Goal: Transaction & Acquisition: Purchase product/service

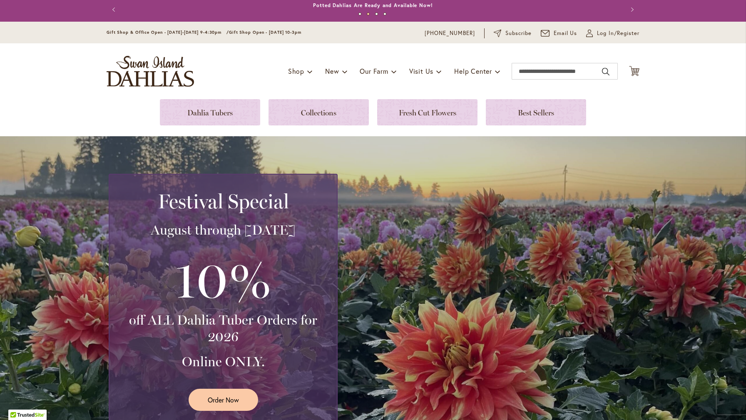
scroll to position [2, 0]
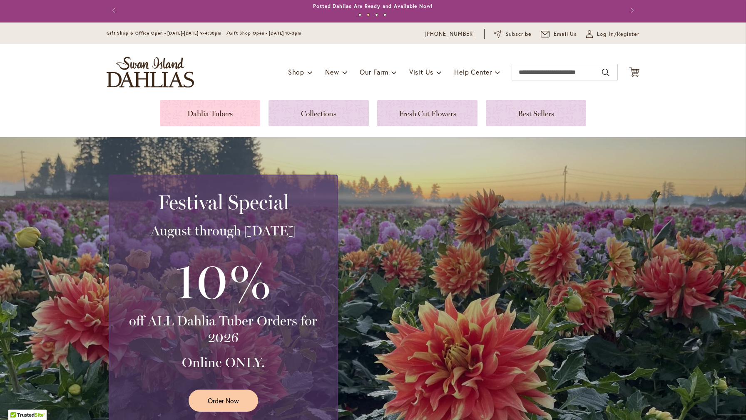
click at [217, 116] on link at bounding box center [210, 113] width 100 height 26
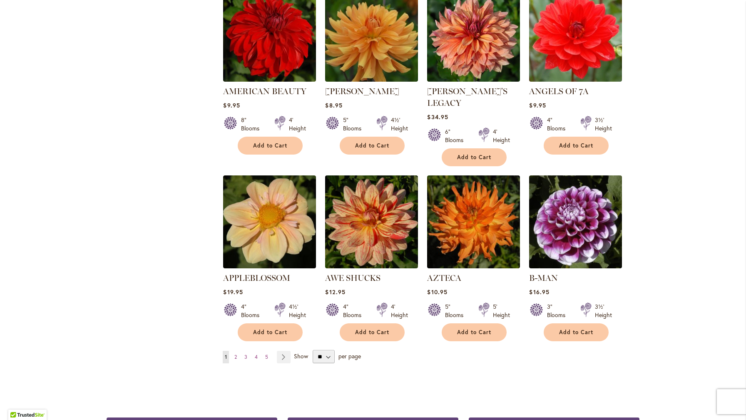
scroll to position [580, 0]
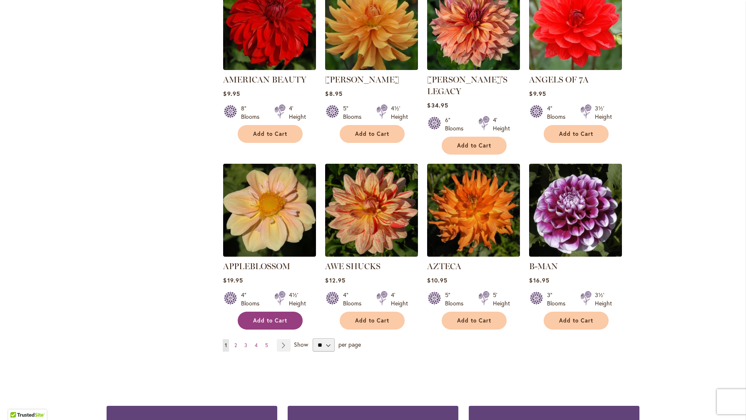
click at [278, 317] on span "Add to Cart" at bounding box center [270, 320] width 34 height 7
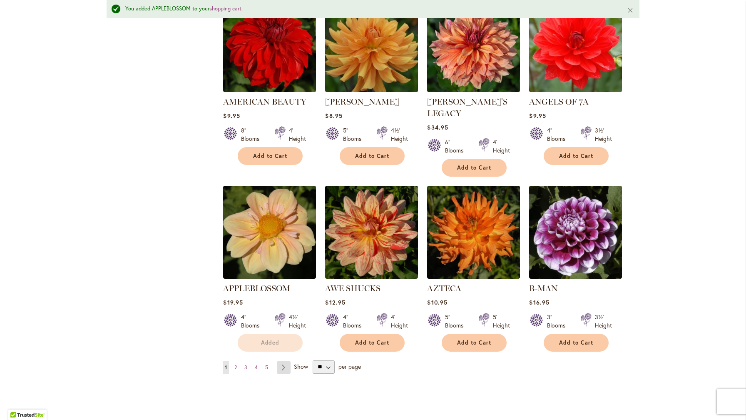
scroll to position [602, 0]
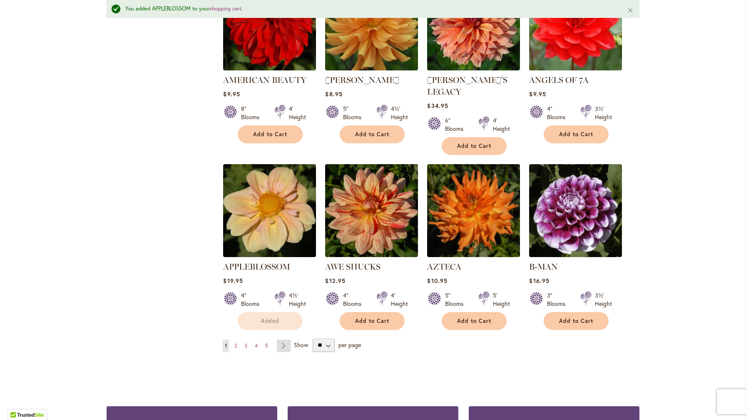
click at [288, 339] on link "Page Next" at bounding box center [284, 345] width 14 height 12
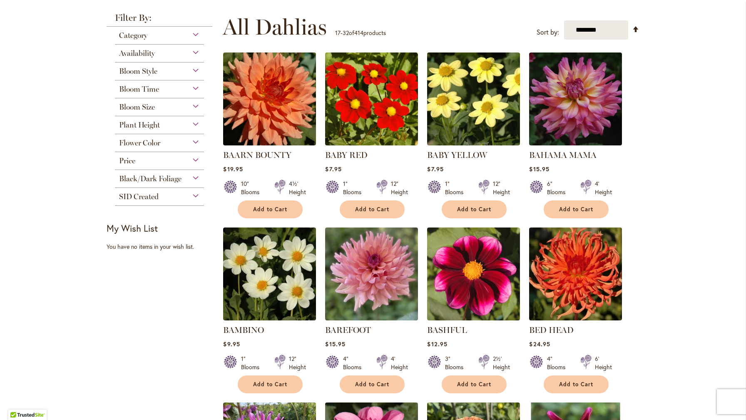
scroll to position [156, 0]
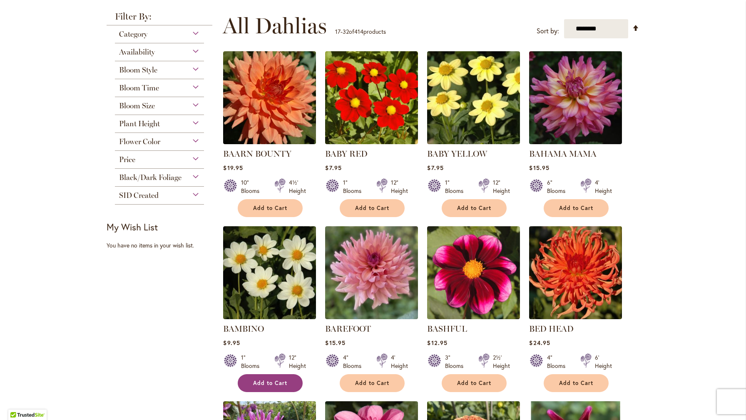
click at [288, 377] on button "Add to Cart" at bounding box center [270, 383] width 65 height 18
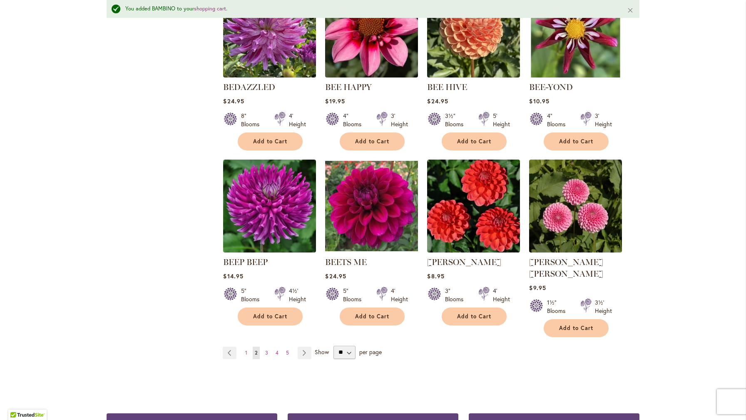
scroll to position [608, 0]
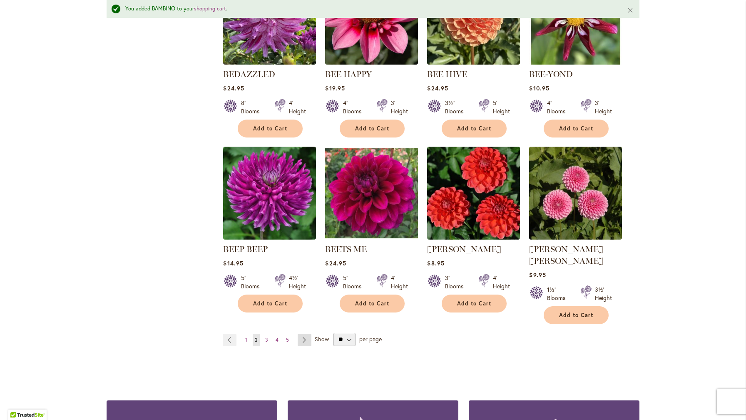
click at [305, 333] on link "Page Next" at bounding box center [305, 339] width 14 height 12
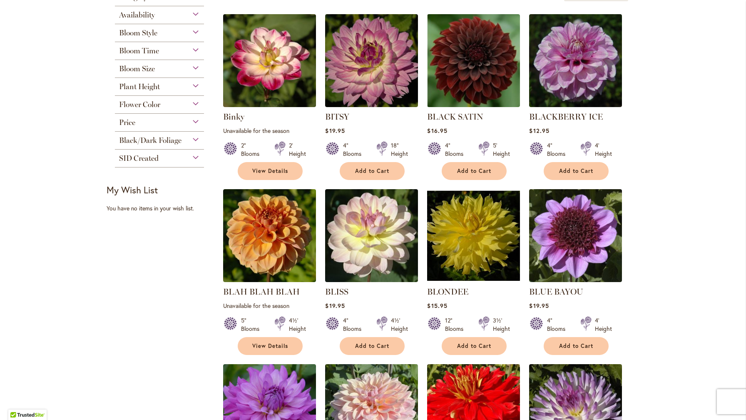
scroll to position [194, 0]
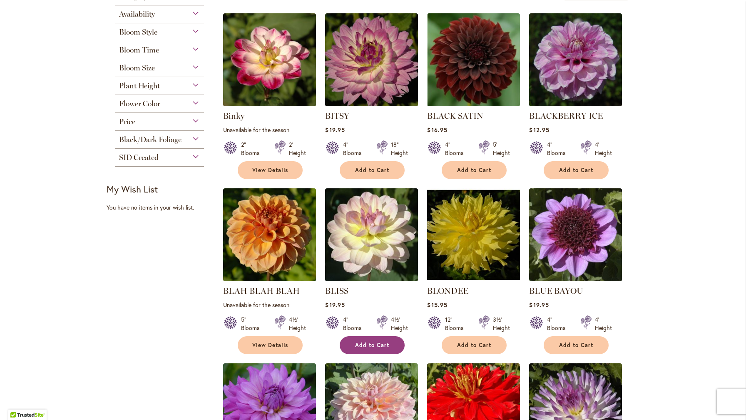
click at [375, 340] on button "Add to Cart" at bounding box center [372, 345] width 65 height 18
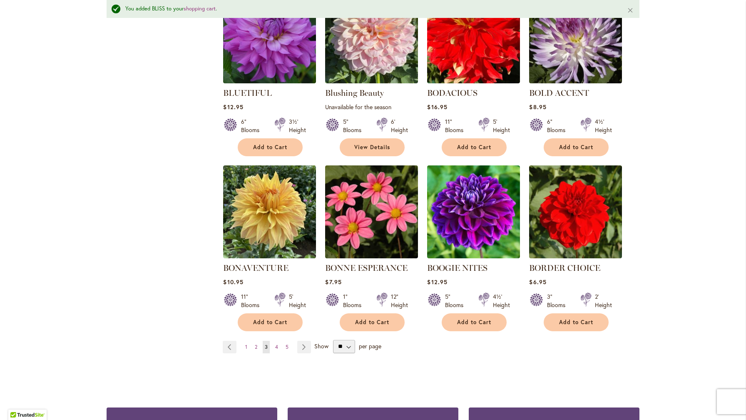
scroll to position [589, 0]
click at [305, 343] on link "Page Next" at bounding box center [304, 347] width 14 height 12
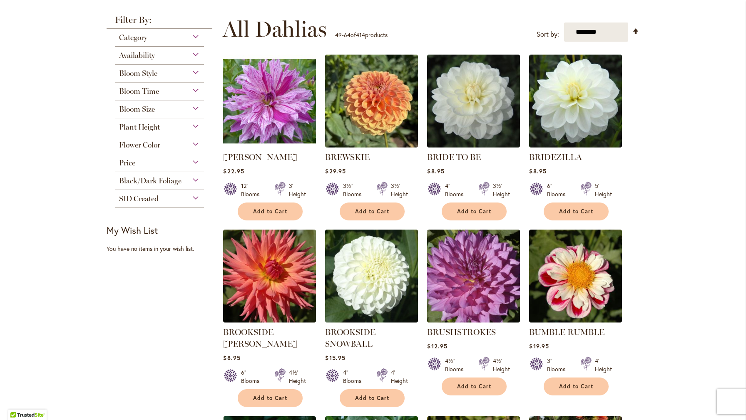
scroll to position [157, 0]
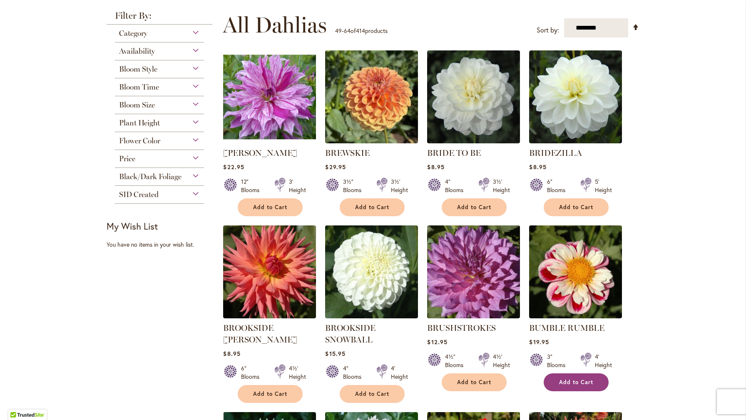
click at [586, 377] on button "Add to Cart" at bounding box center [576, 382] width 65 height 18
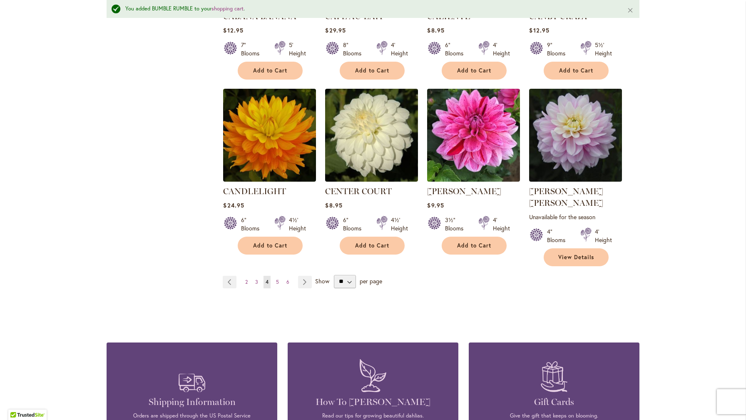
scroll to position [688, 0]
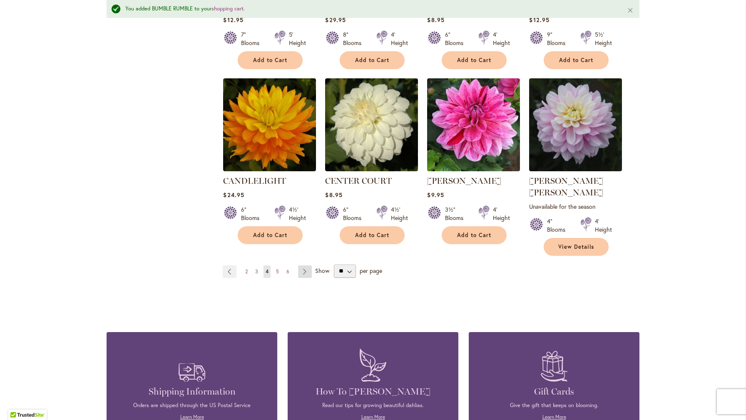
click at [304, 265] on link "Page Next" at bounding box center [305, 271] width 14 height 12
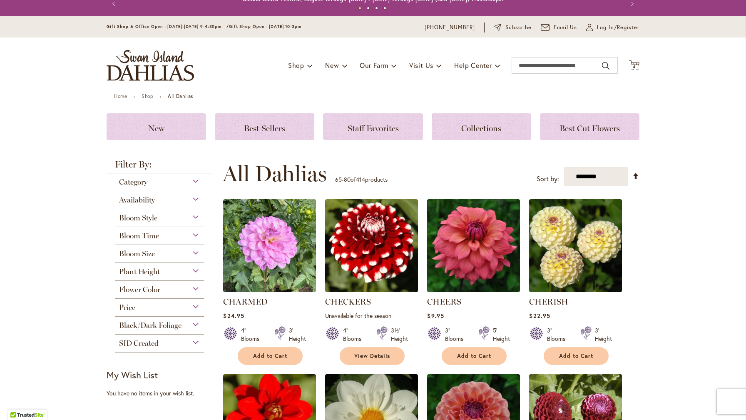
scroll to position [12, 0]
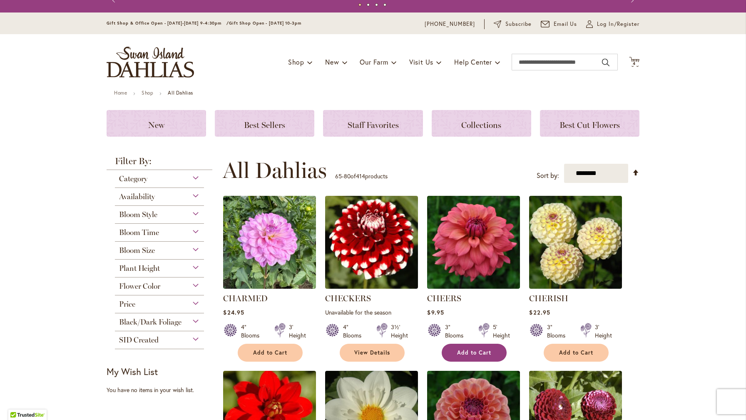
click at [467, 350] on span "Add to Cart" at bounding box center [474, 352] width 34 height 7
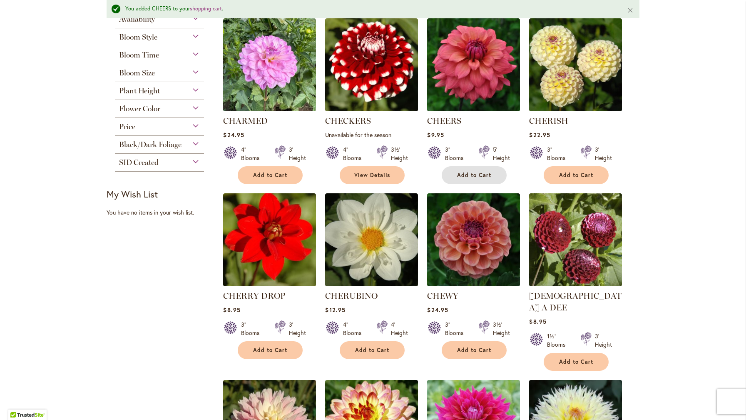
scroll to position [214, 0]
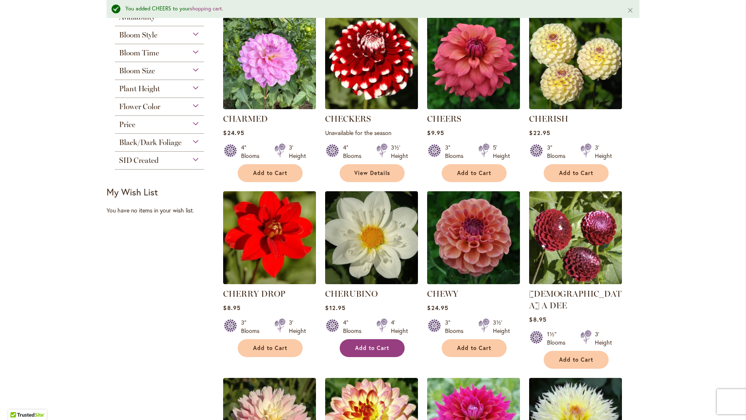
click at [364, 344] on span "Add to Cart" at bounding box center [372, 347] width 34 height 7
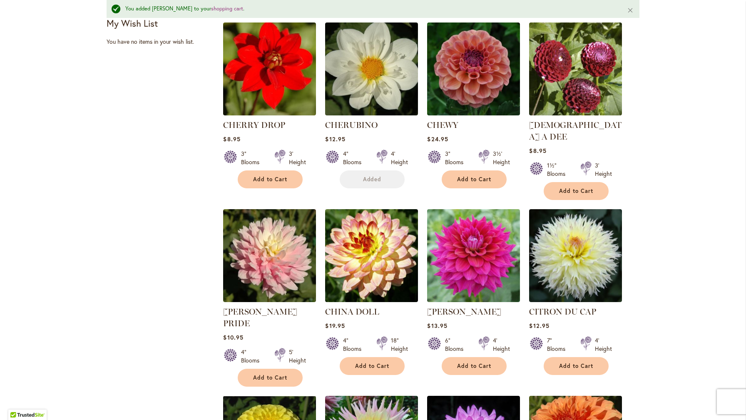
scroll to position [386, 0]
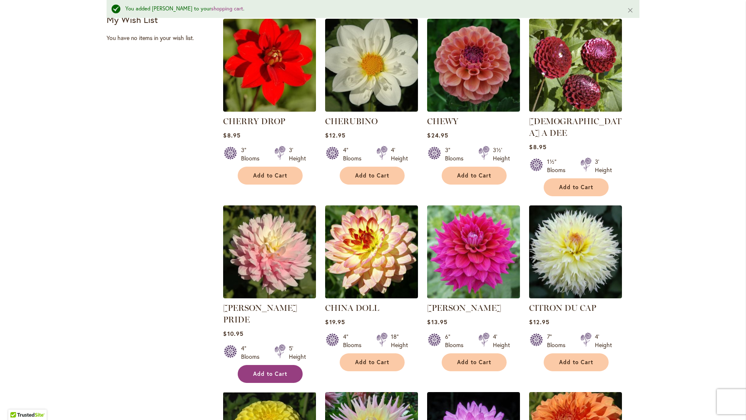
click at [286, 365] on button "Add to Cart" at bounding box center [270, 374] width 65 height 18
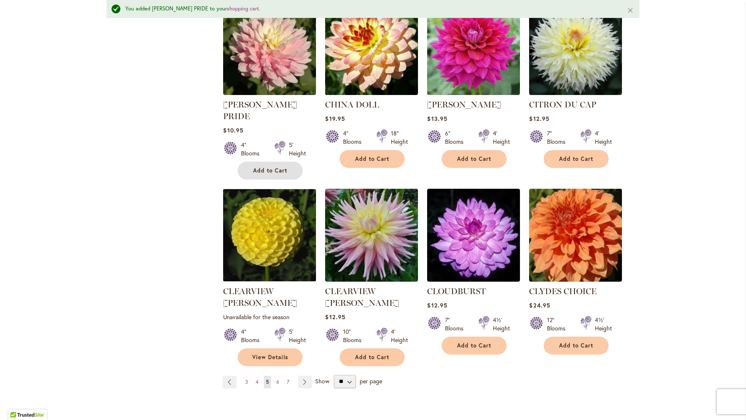
scroll to position [650, 0]
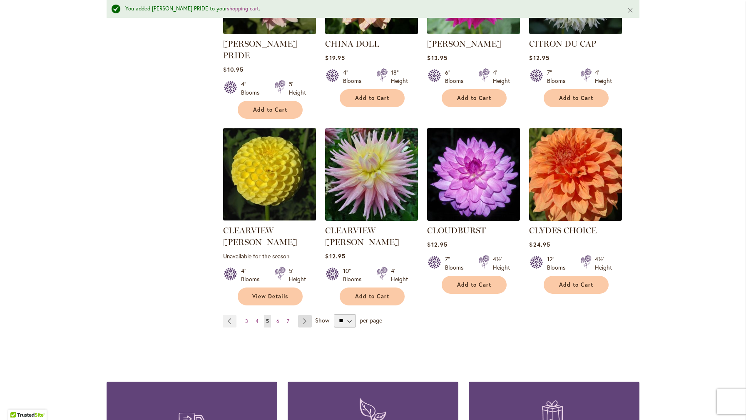
click at [302, 315] on link "Page Next" at bounding box center [305, 321] width 14 height 12
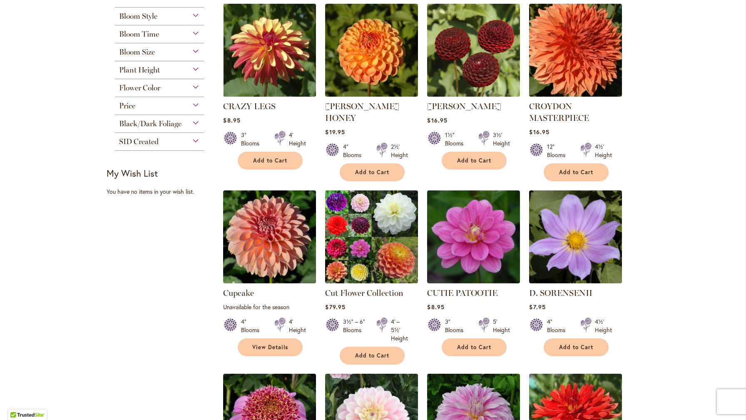
scroll to position [384, 0]
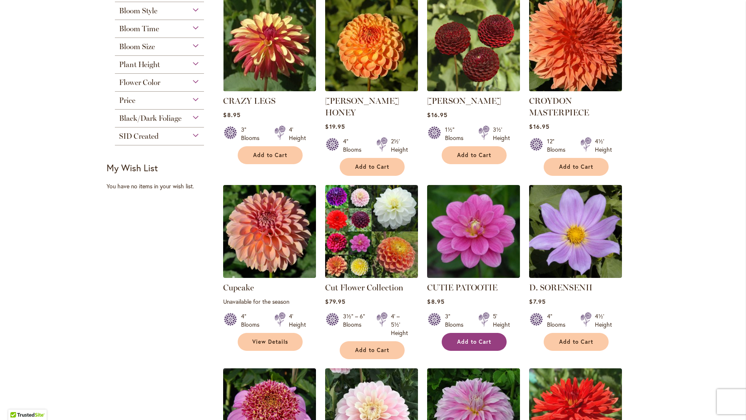
click at [470, 348] on button "Add to Cart" at bounding box center [474, 342] width 65 height 18
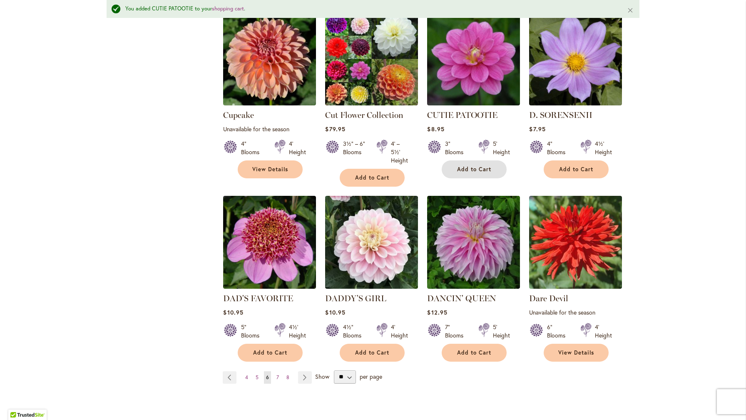
scroll to position [585, 0]
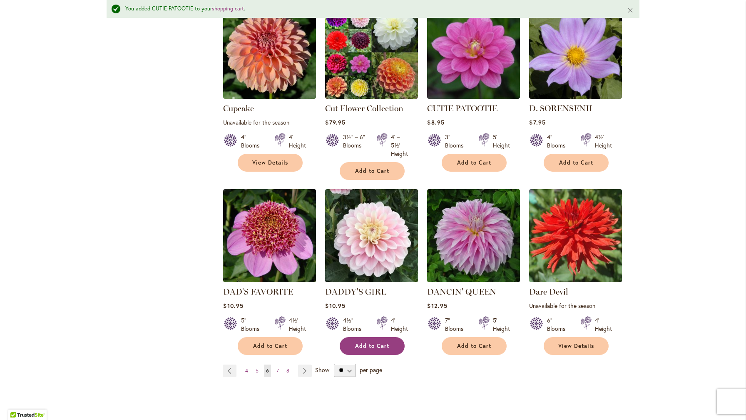
click at [371, 350] on button "Add to Cart" at bounding box center [372, 346] width 65 height 18
click at [307, 373] on link "Page Next" at bounding box center [305, 370] width 14 height 12
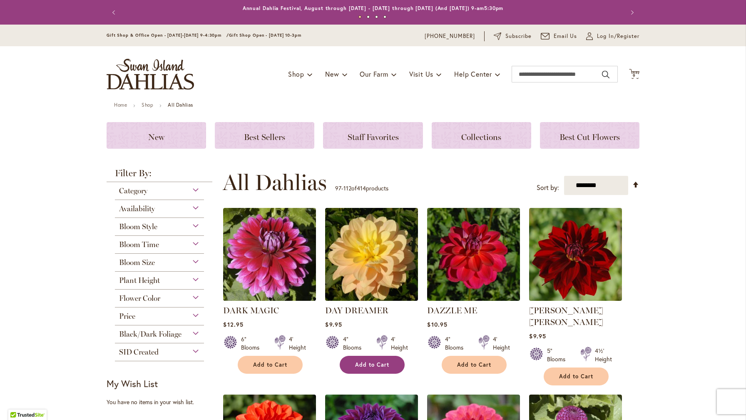
click at [386, 366] on span "Add to Cart" at bounding box center [372, 364] width 34 height 7
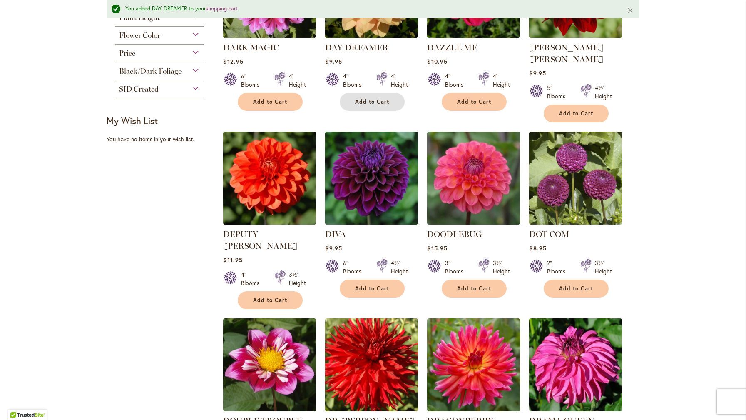
scroll to position [371, 0]
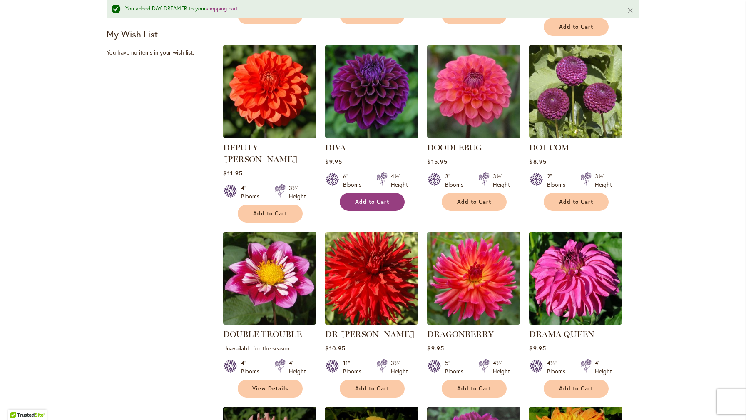
click at [385, 198] on span "Add to Cart" at bounding box center [372, 201] width 34 height 7
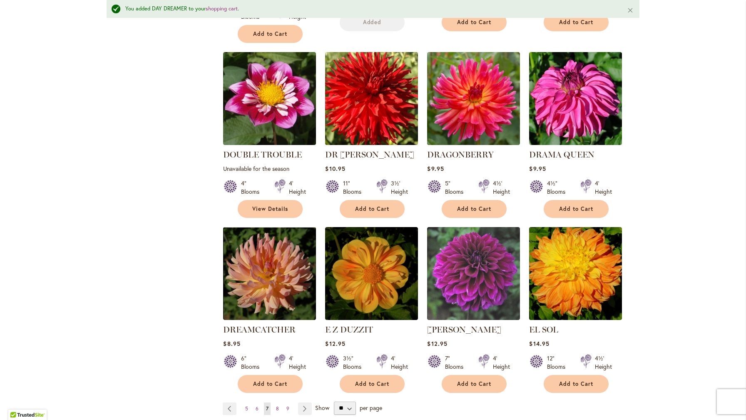
scroll to position [556, 0]
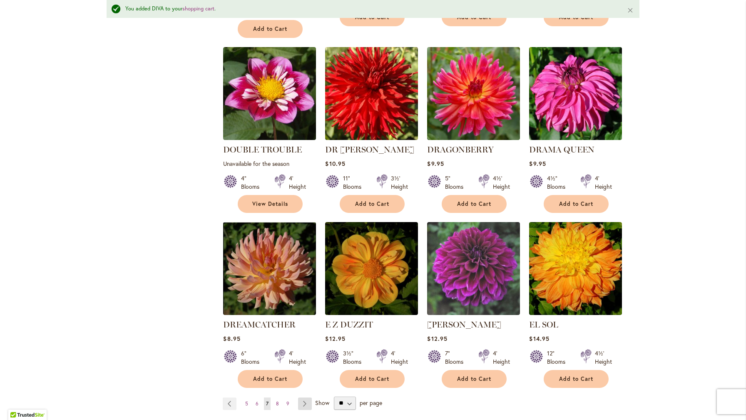
click at [304, 397] on link "Page Next" at bounding box center [305, 403] width 14 height 12
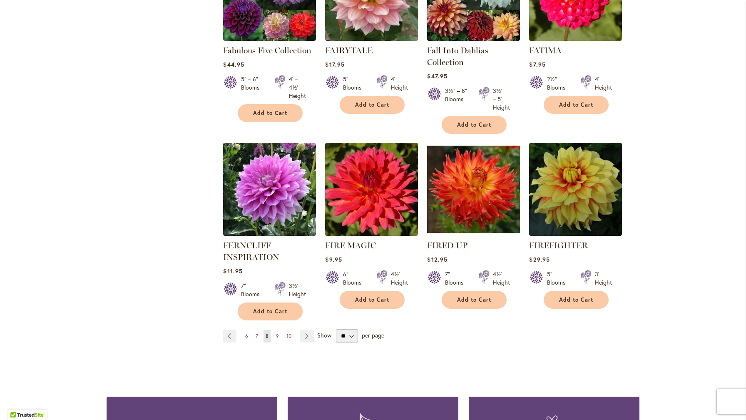
scroll to position [612, 0]
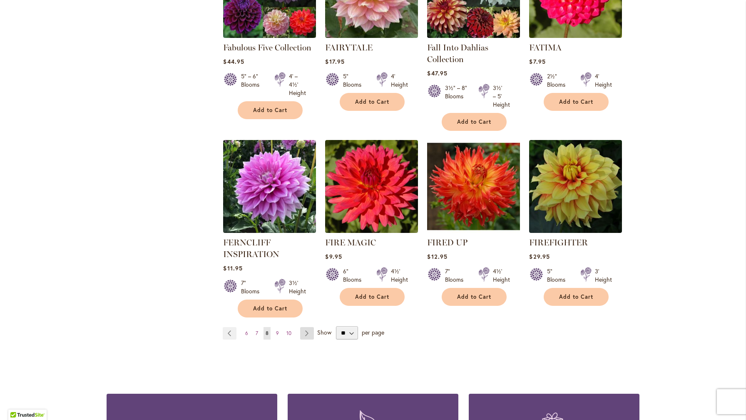
click at [309, 335] on link "Page Next" at bounding box center [307, 333] width 14 height 12
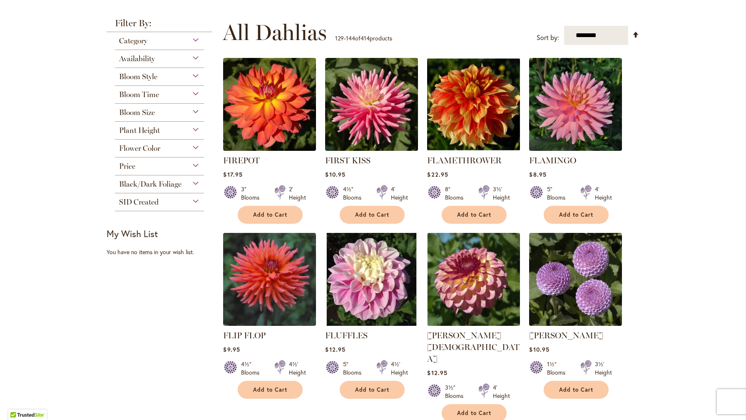
scroll to position [155, 0]
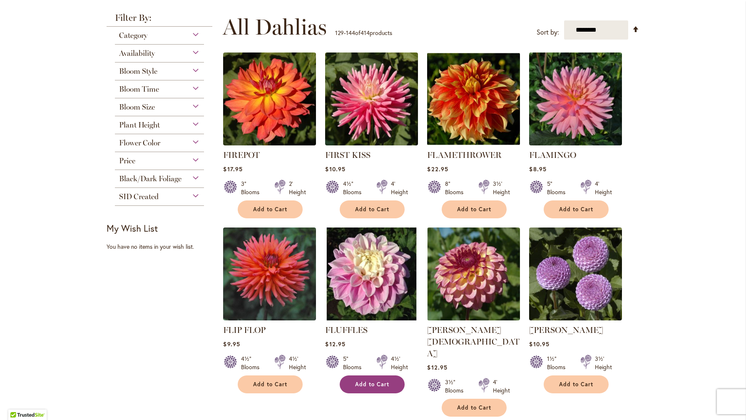
click at [372, 385] on span "Add to Cart" at bounding box center [372, 383] width 34 height 7
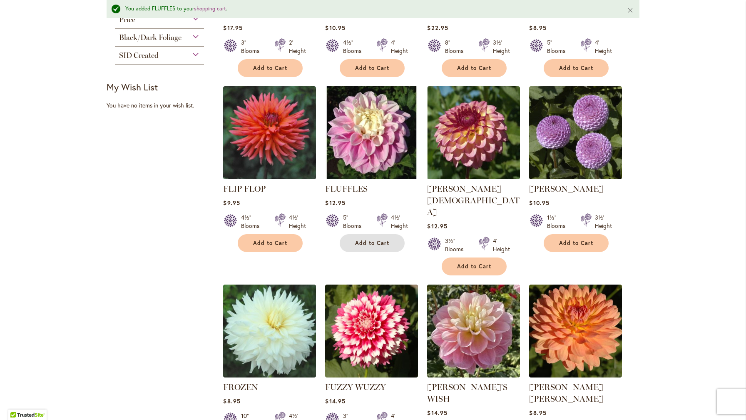
scroll to position [344, 0]
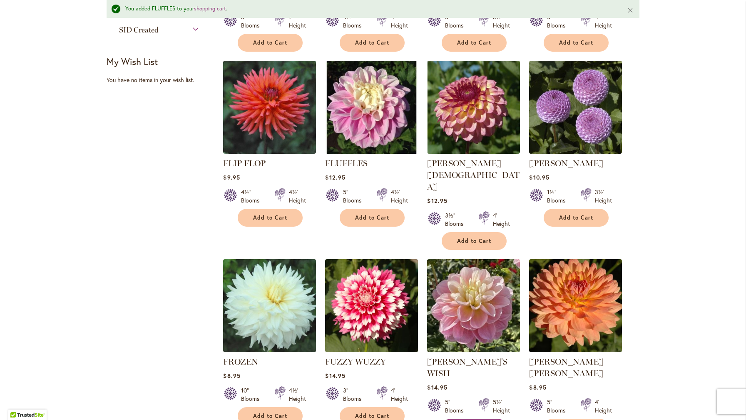
click at [484, 418] on button "Add to Cart" at bounding box center [474, 427] width 65 height 18
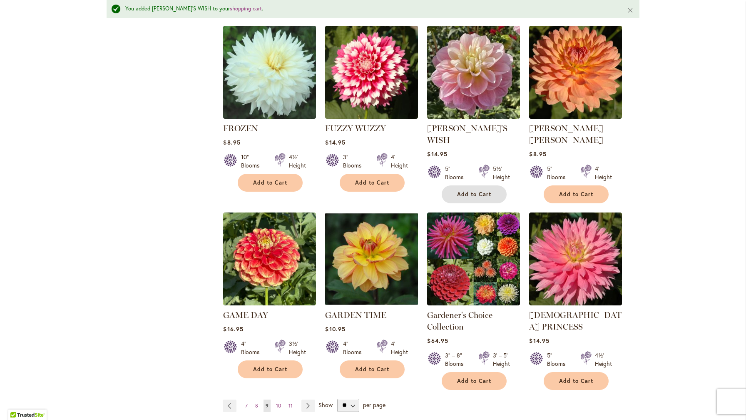
scroll to position [579, 0]
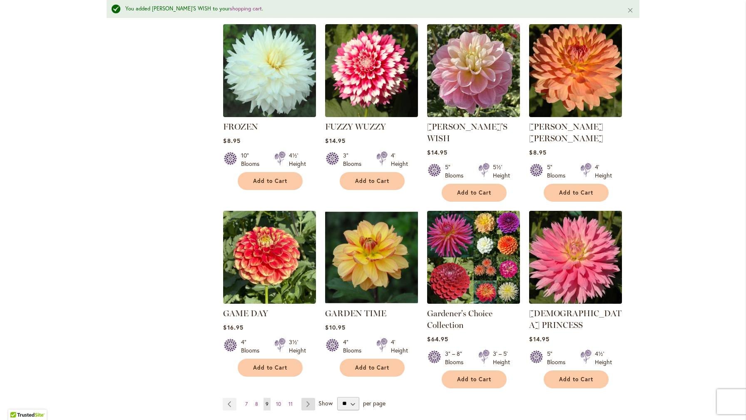
click at [311, 397] on link "Page Next" at bounding box center [308, 403] width 14 height 12
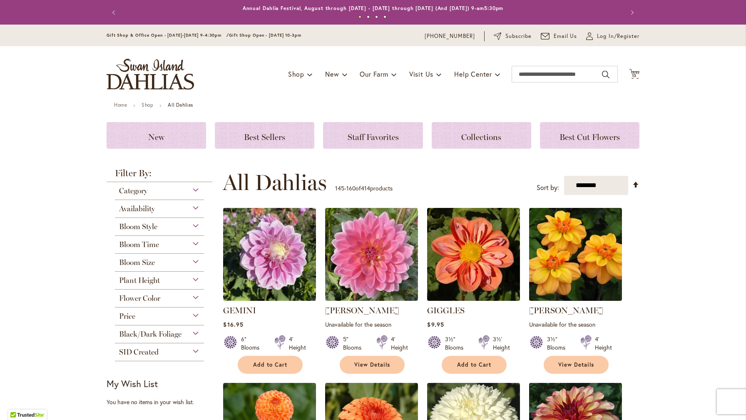
scroll to position [9, 0]
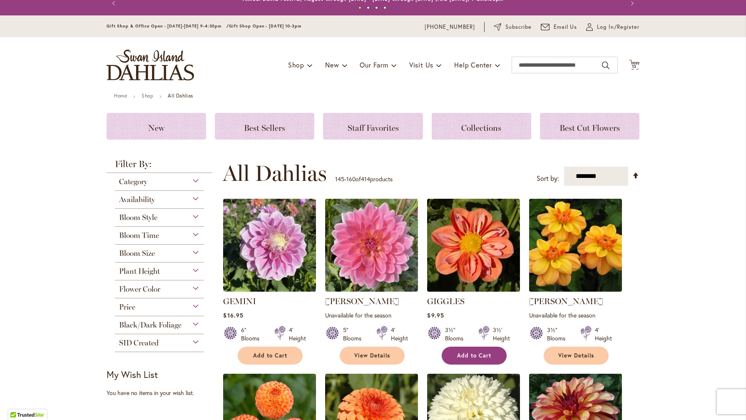
click at [498, 360] on button "Add to Cart" at bounding box center [474, 355] width 65 height 18
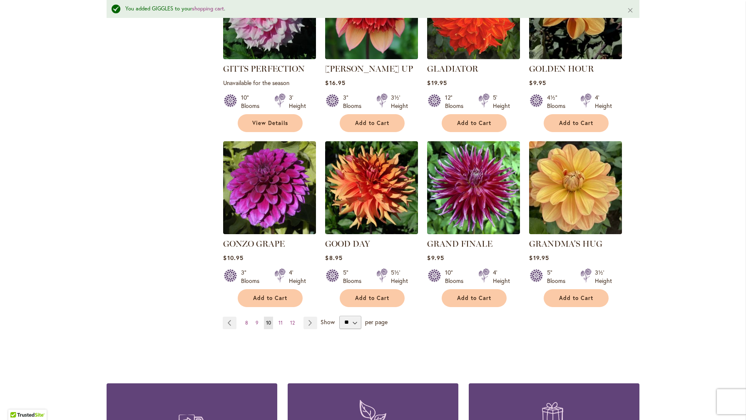
scroll to position [626, 0]
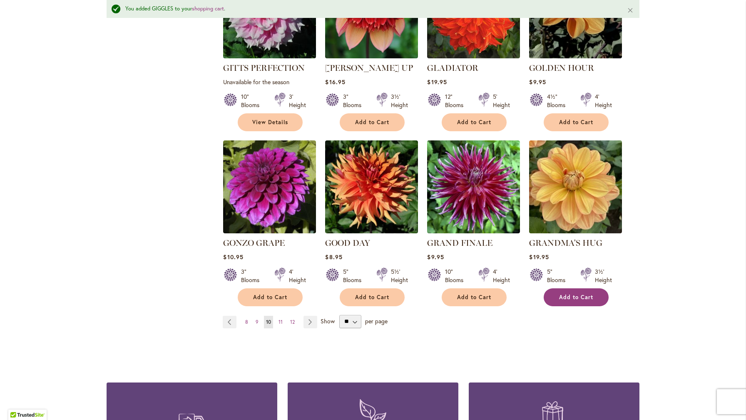
click at [592, 293] on span "Add to Cart" at bounding box center [576, 296] width 34 height 7
drag, startPoint x: 308, startPoint y: 310, endPoint x: 662, endPoint y: 119, distance: 402.4
click at [308, 315] on link "Page Next" at bounding box center [310, 321] width 14 height 12
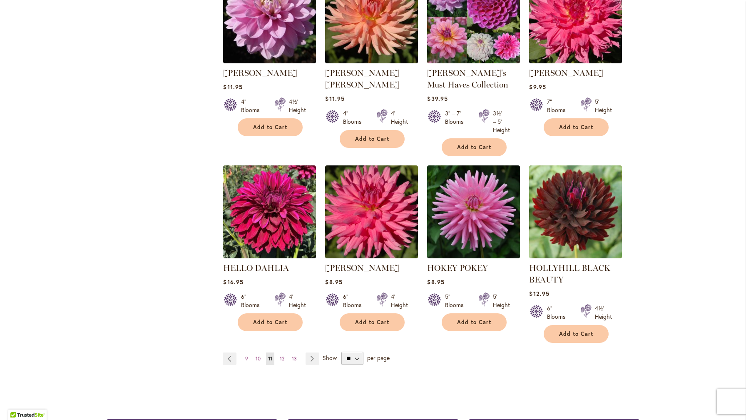
scroll to position [598, 0]
click at [313, 359] on link "Page Next" at bounding box center [312, 359] width 14 height 12
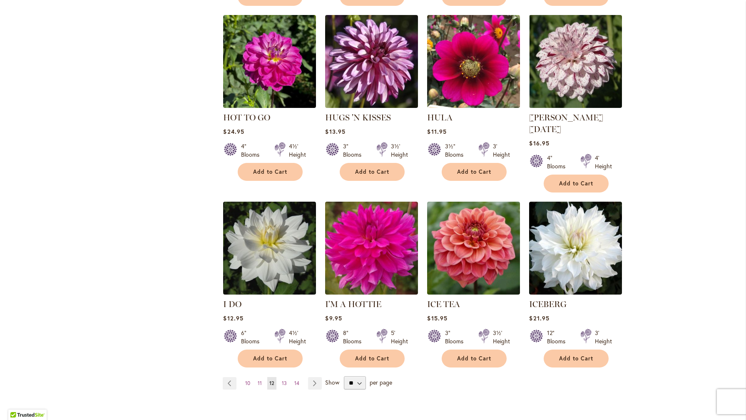
scroll to position [541, 0]
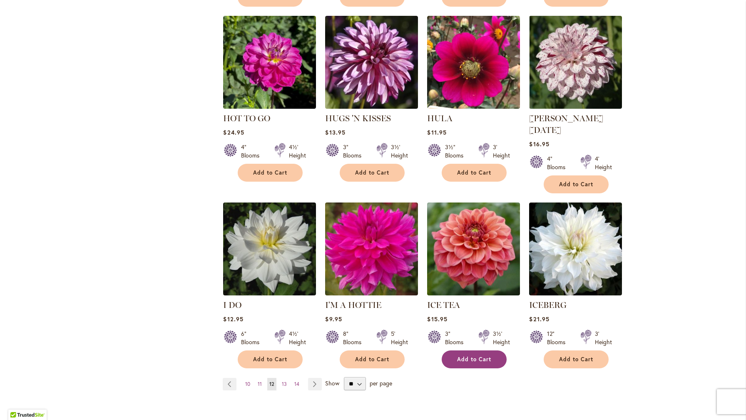
click at [483, 355] on span "Add to Cart" at bounding box center [474, 358] width 34 height 7
click at [308, 377] on link "Page Next" at bounding box center [315, 383] width 14 height 12
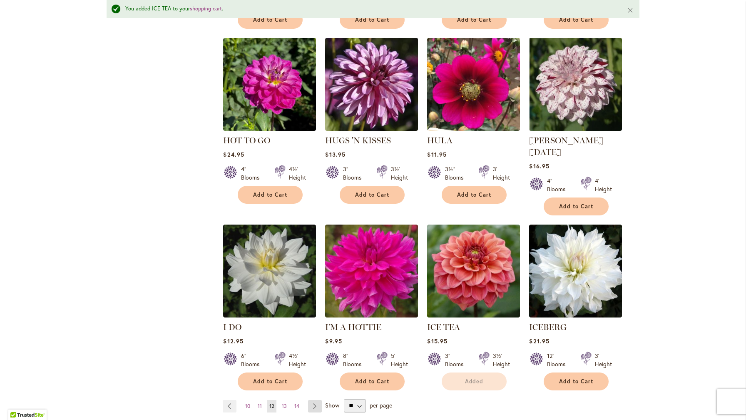
scroll to position [563, 0]
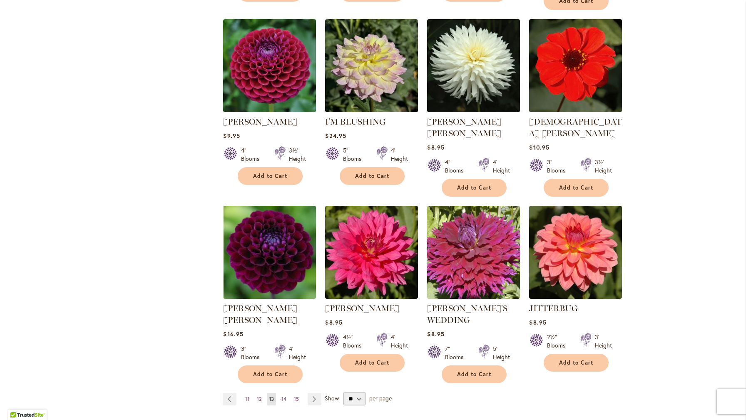
scroll to position [549, 0]
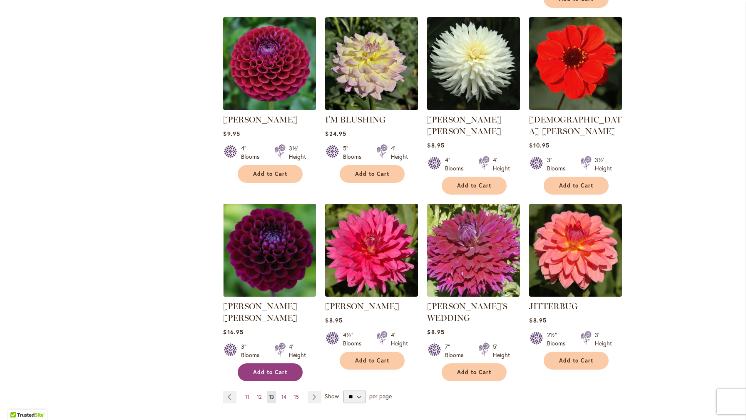
click at [282, 368] on span "Add to Cart" at bounding box center [270, 371] width 34 height 7
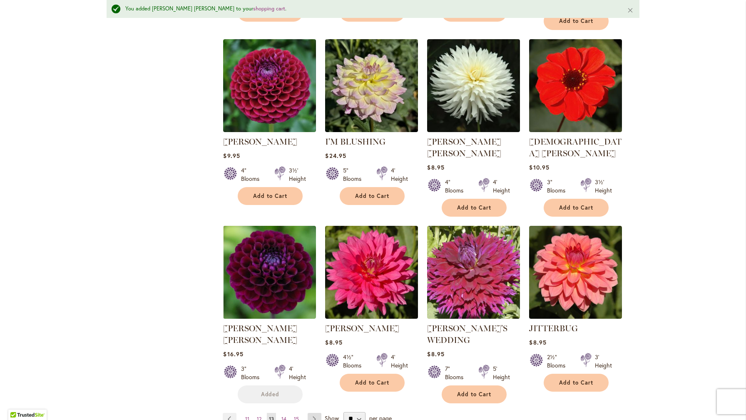
scroll to position [570, 0]
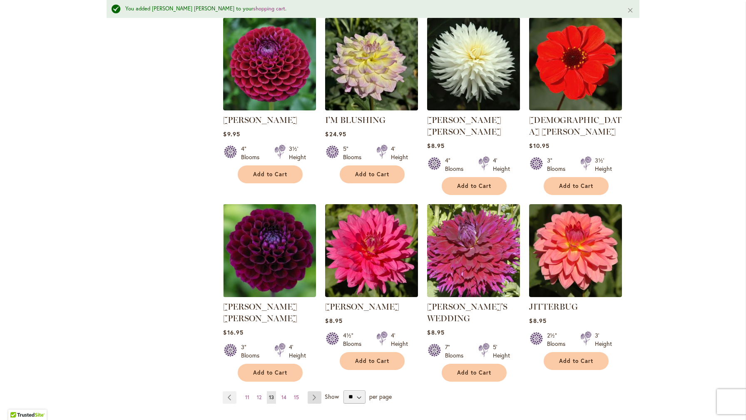
click at [315, 391] on link "Page Next" at bounding box center [315, 397] width 14 height 12
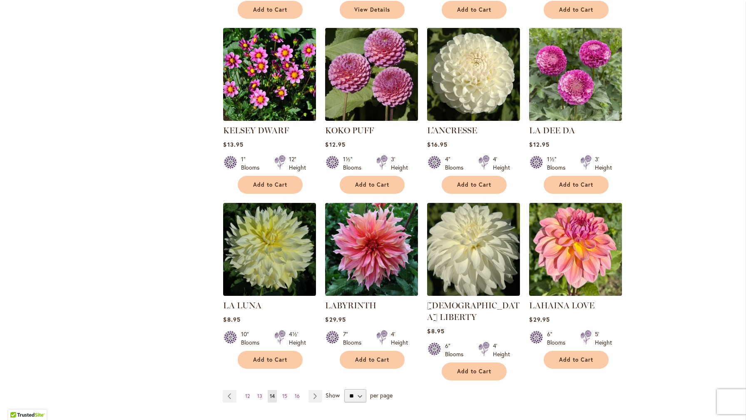
scroll to position [527, 0]
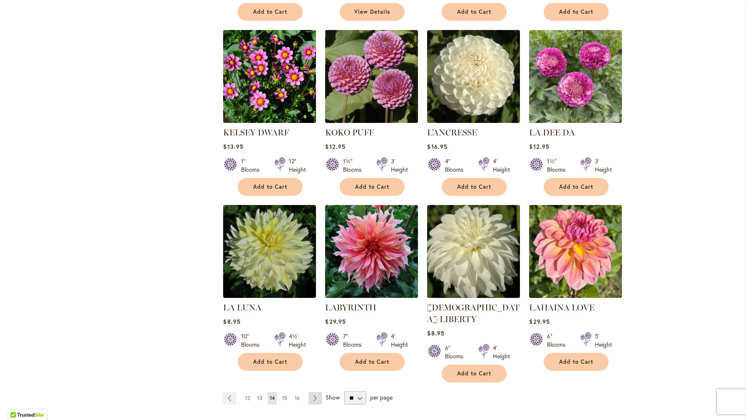
click at [313, 392] on link "Page Next" at bounding box center [315, 398] width 14 height 12
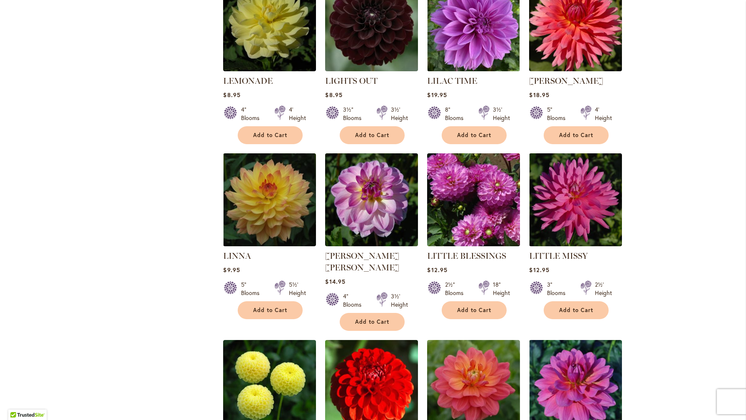
scroll to position [415, 0]
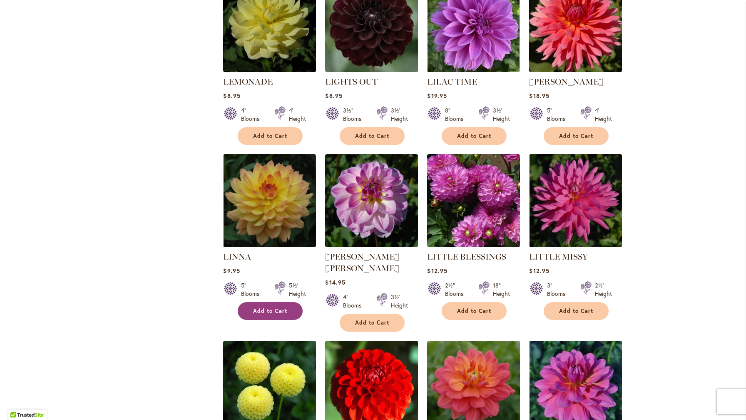
click at [263, 307] on span "Add to Cart" at bounding box center [270, 310] width 34 height 7
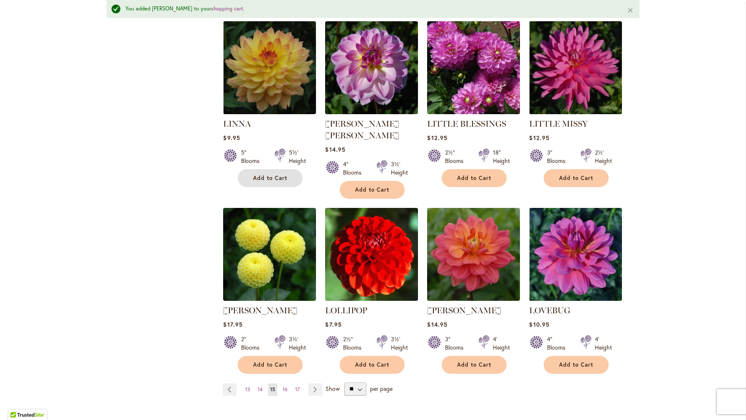
scroll to position [575, 0]
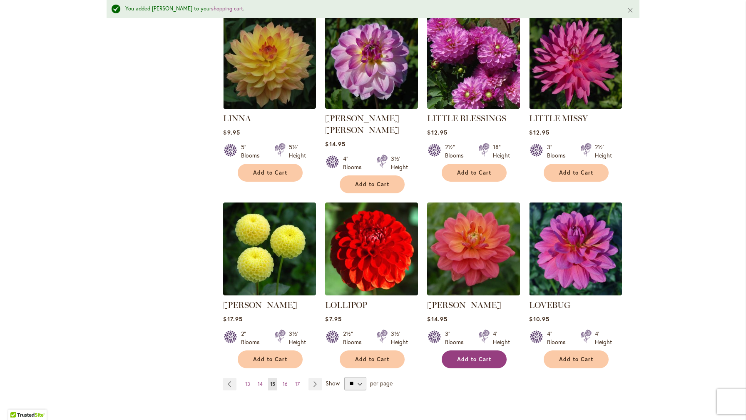
click at [479, 355] on span "Add to Cart" at bounding box center [474, 358] width 34 height 7
click at [318, 377] on link "Page Next" at bounding box center [315, 383] width 14 height 12
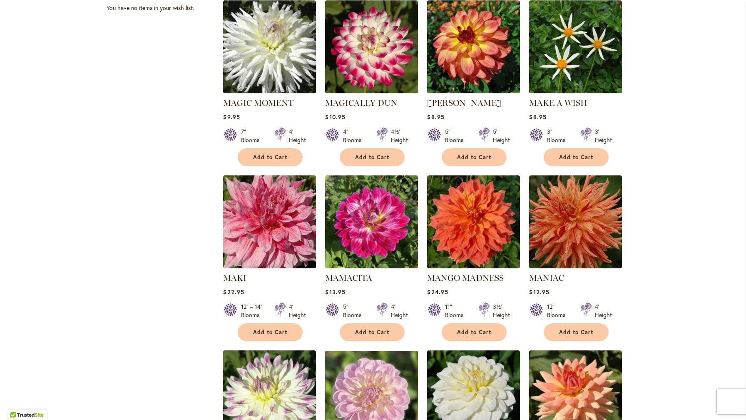
scroll to position [465, 0]
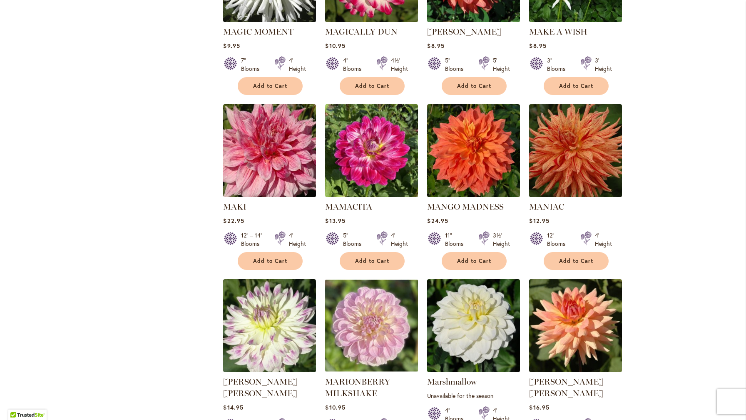
click at [708, 225] on div "Skip to Content Gift Shop & Office Open - Monday-Friday 9-4:30pm / Gift Shop Op…" at bounding box center [373, 230] width 746 height 1341
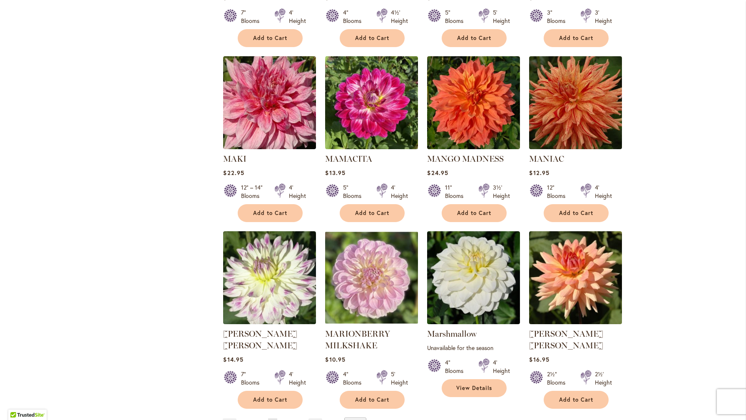
scroll to position [514, 0]
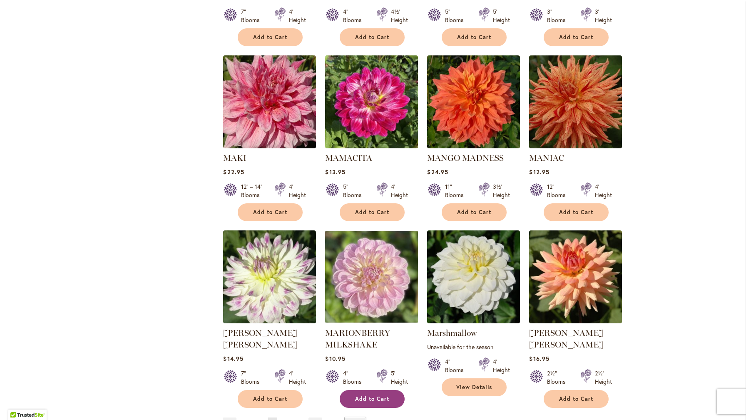
click at [381, 395] on span "Add to Cart" at bounding box center [372, 398] width 34 height 7
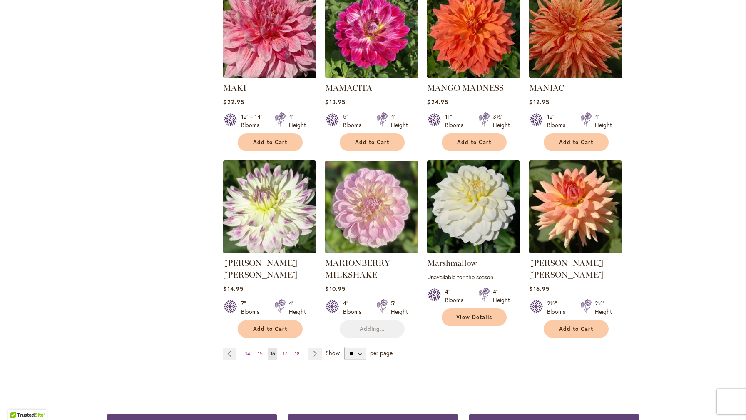
scroll to position [583, 0]
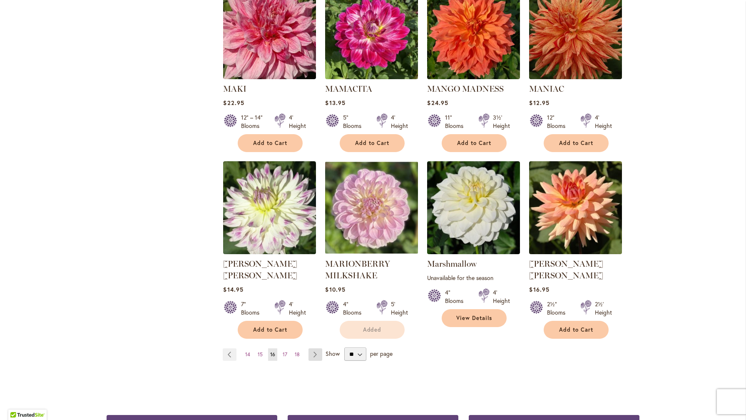
click at [315, 348] on link "Page Next" at bounding box center [315, 354] width 14 height 12
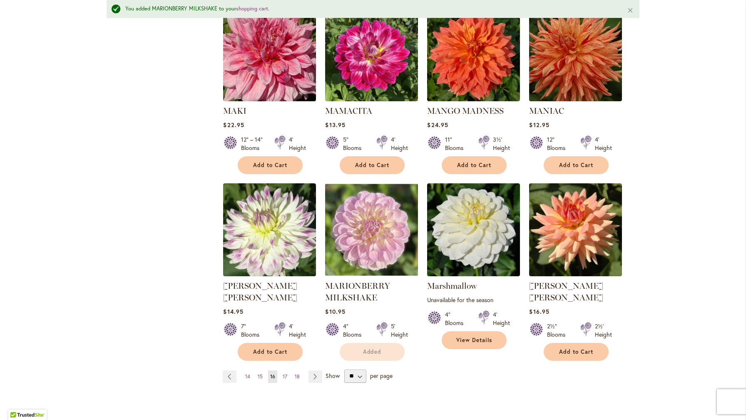
scroll to position [604, 0]
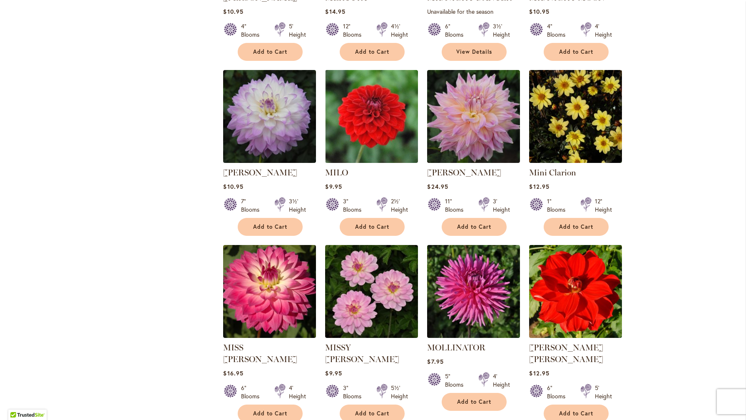
scroll to position [490, 0]
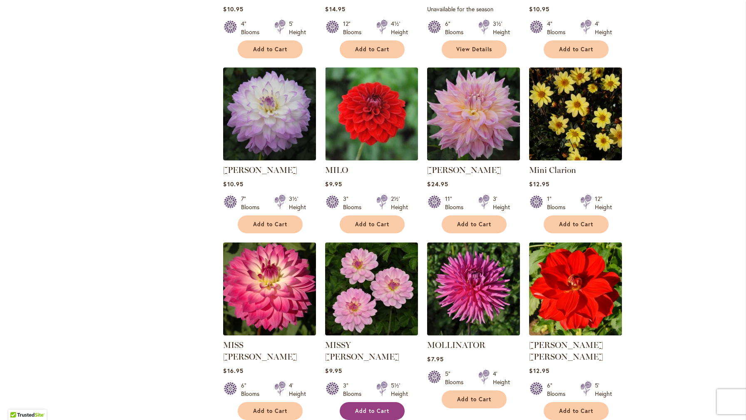
click at [361, 407] on span "Add to Cart" at bounding box center [372, 410] width 34 height 7
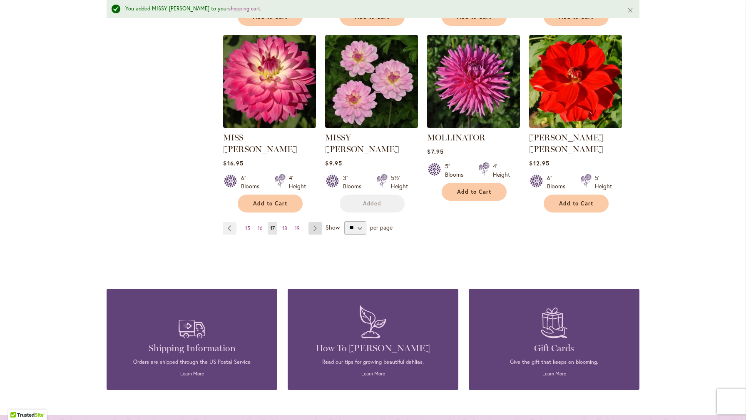
scroll to position [741, 0]
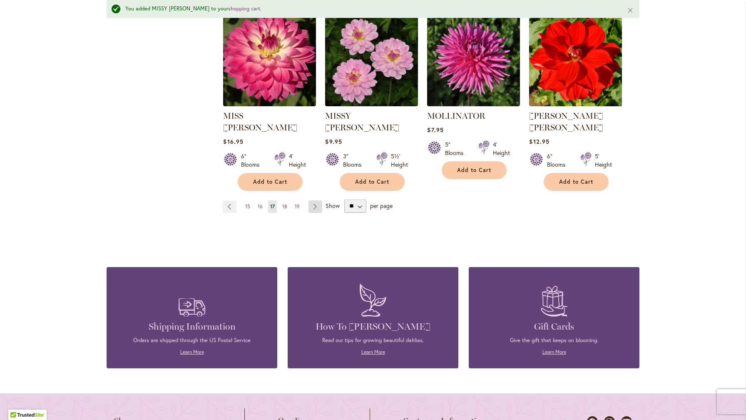
click at [313, 200] on link "Page Next" at bounding box center [315, 206] width 14 height 12
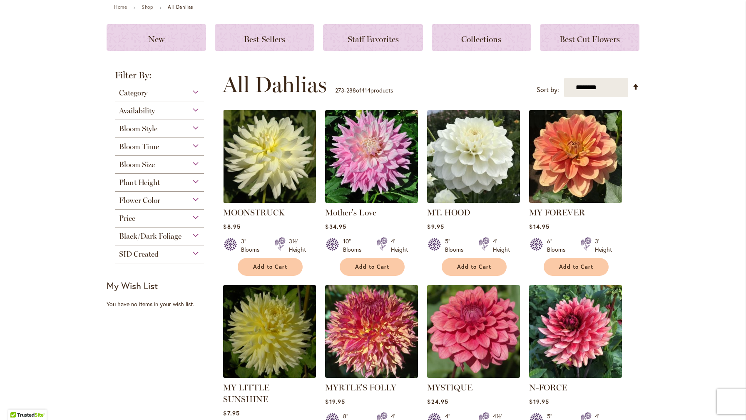
scroll to position [98, 0]
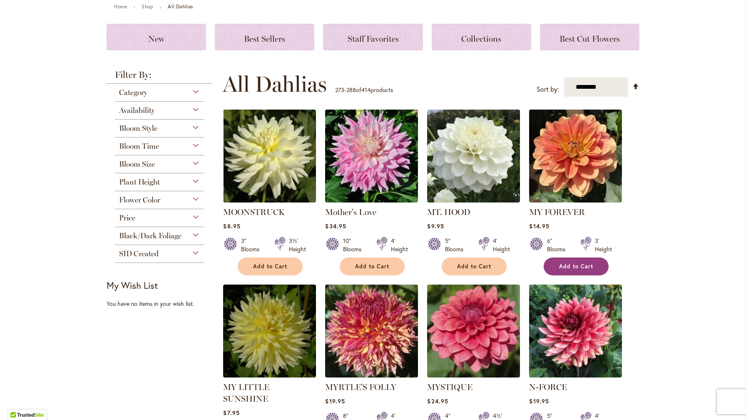
click at [569, 266] on span "Add to Cart" at bounding box center [576, 266] width 34 height 7
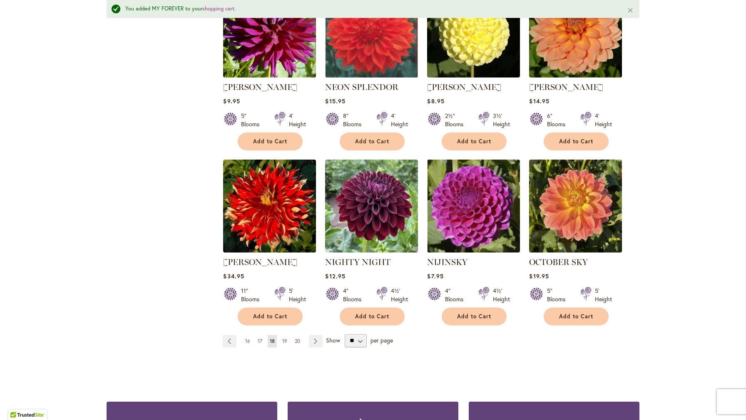
scroll to position [607, 0]
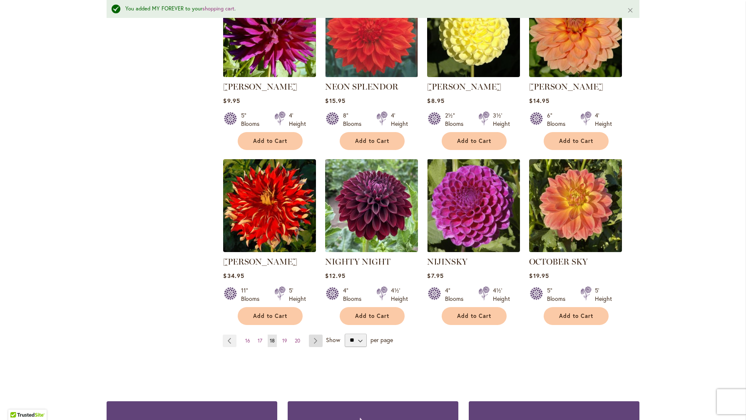
click at [314, 334] on link "Page Next" at bounding box center [316, 340] width 14 height 12
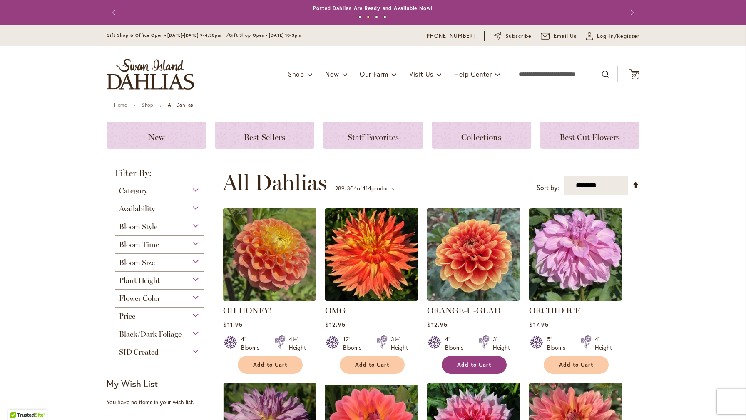
click at [473, 361] on span "Add to Cart" at bounding box center [474, 364] width 34 height 7
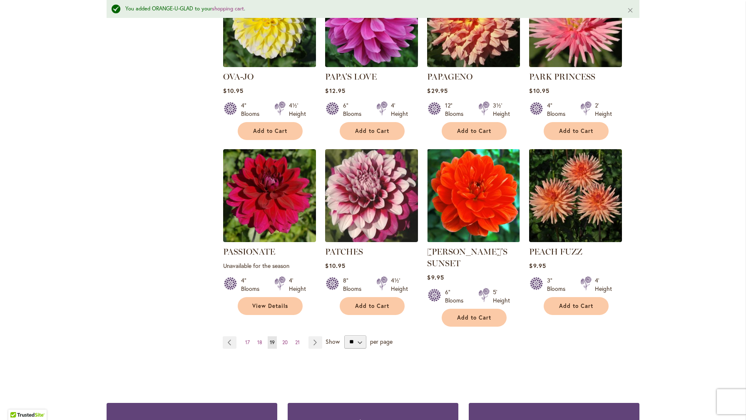
scroll to position [616, 0]
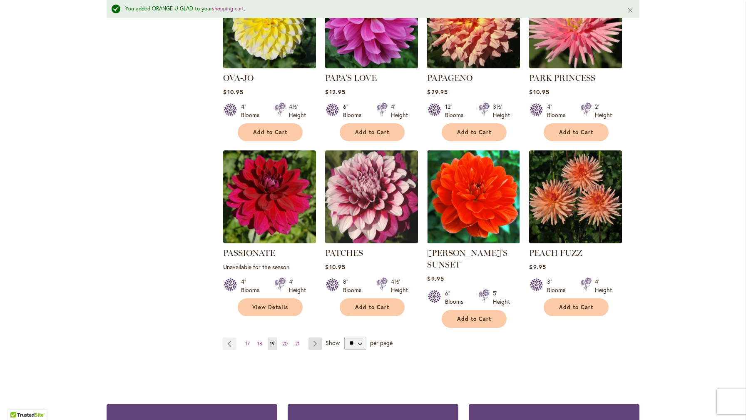
click at [316, 337] on link "Page Next" at bounding box center [315, 343] width 14 height 12
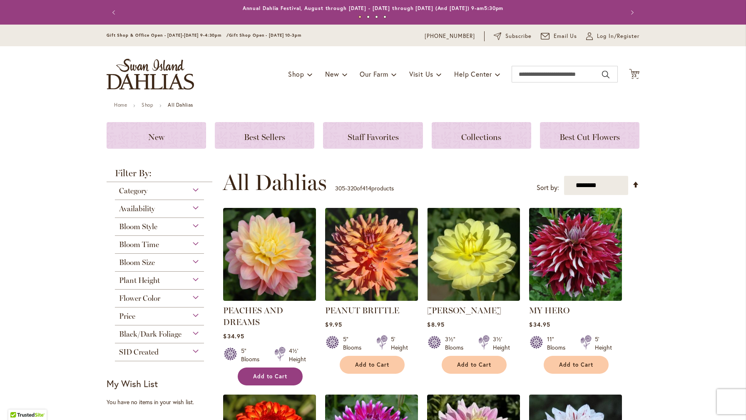
click at [272, 370] on button "Add to Cart" at bounding box center [270, 376] width 65 height 18
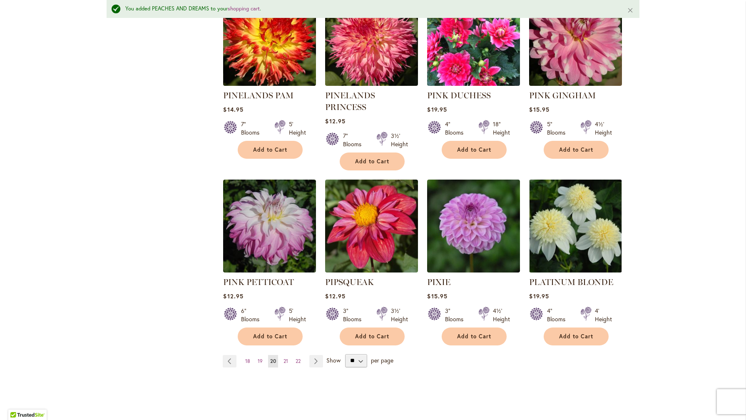
scroll to position [609, 0]
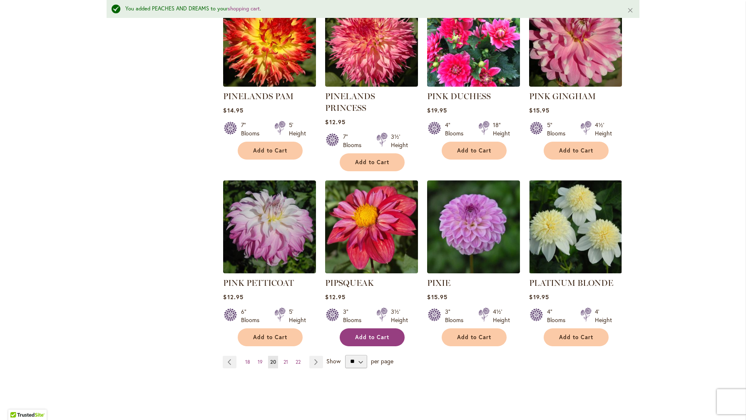
click at [372, 328] on button "Add to Cart" at bounding box center [372, 337] width 65 height 18
click at [313, 355] on link "Page Next" at bounding box center [316, 361] width 14 height 12
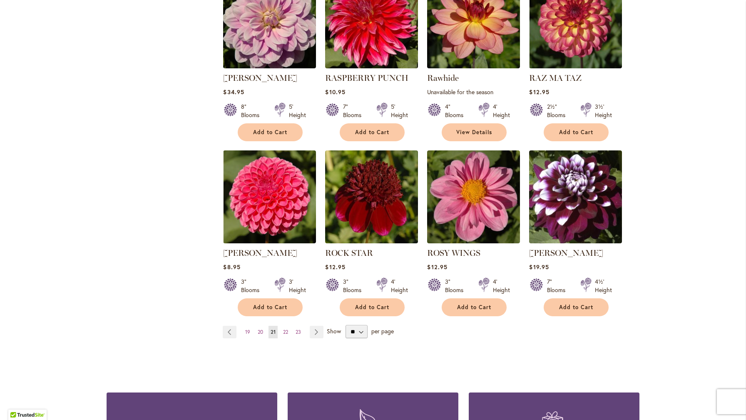
scroll to position [607, 0]
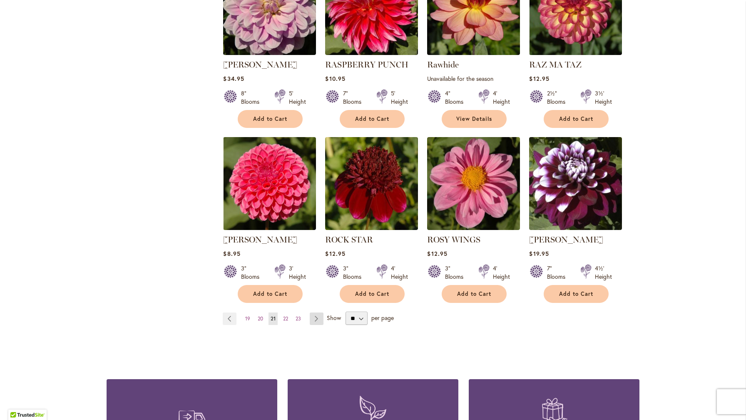
click at [315, 321] on link "Page Next" at bounding box center [317, 318] width 14 height 12
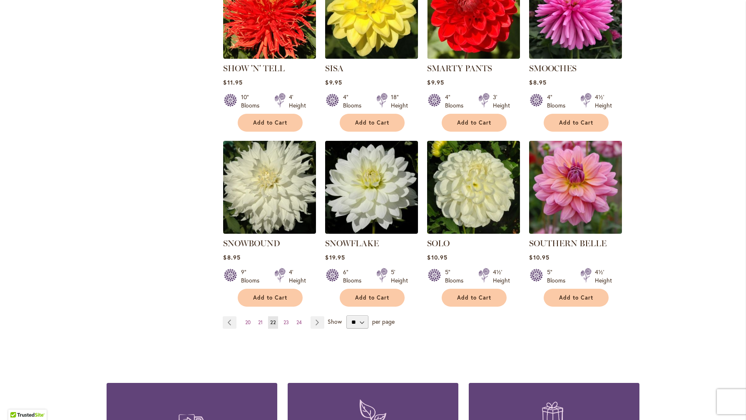
scroll to position [623, 0]
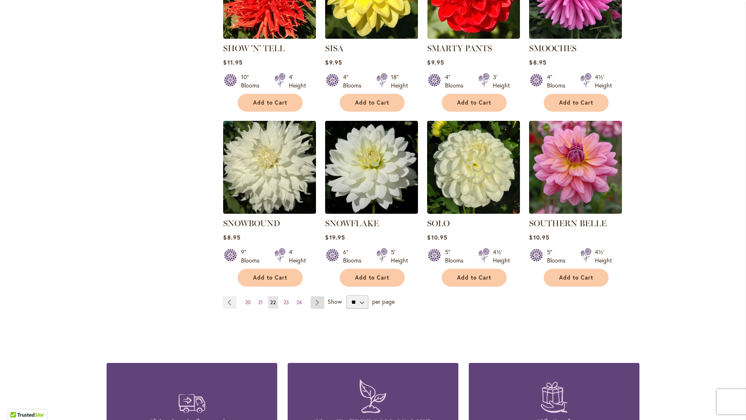
click at [318, 296] on link "Page Next" at bounding box center [317, 302] width 14 height 12
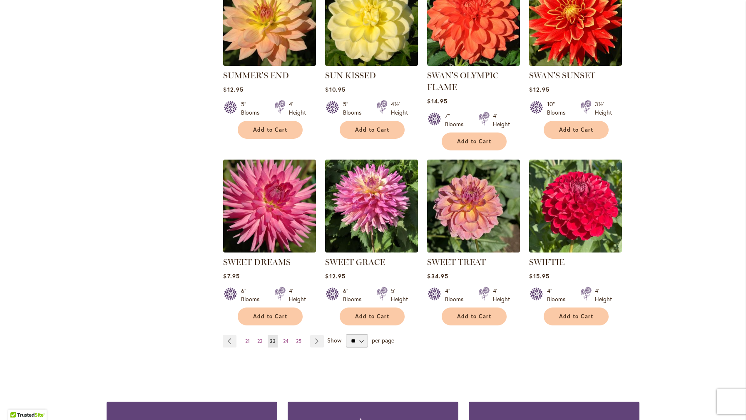
scroll to position [585, 0]
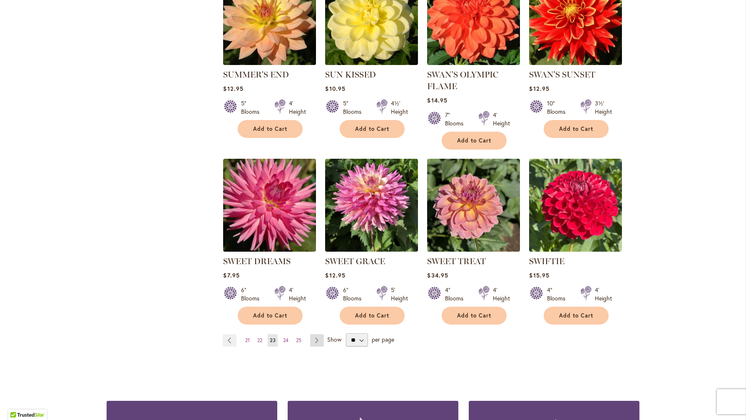
click at [315, 339] on link "Page Next" at bounding box center [317, 340] width 14 height 12
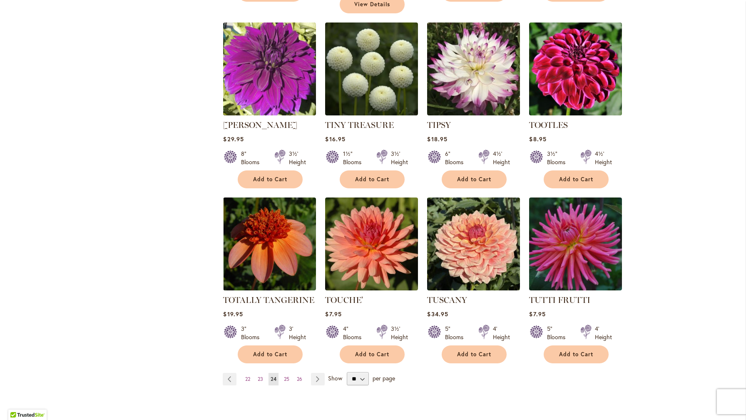
scroll to position [558, 0]
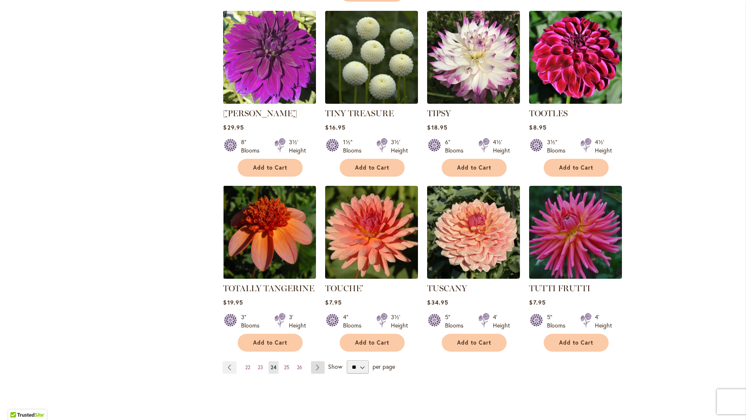
click at [321, 361] on link "Page Next" at bounding box center [318, 367] width 14 height 12
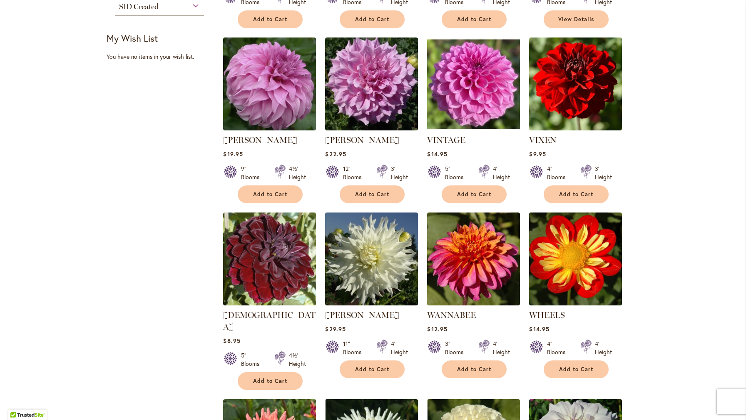
scroll to position [350, 0]
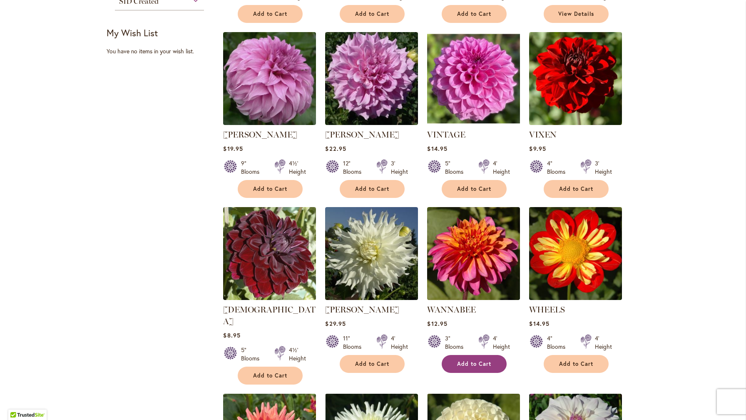
click at [471, 355] on button "Add to Cart" at bounding box center [474, 364] width 65 height 18
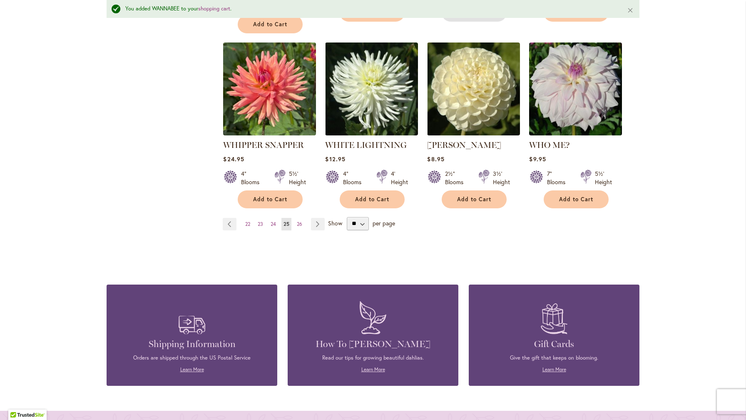
scroll to position [721, 0]
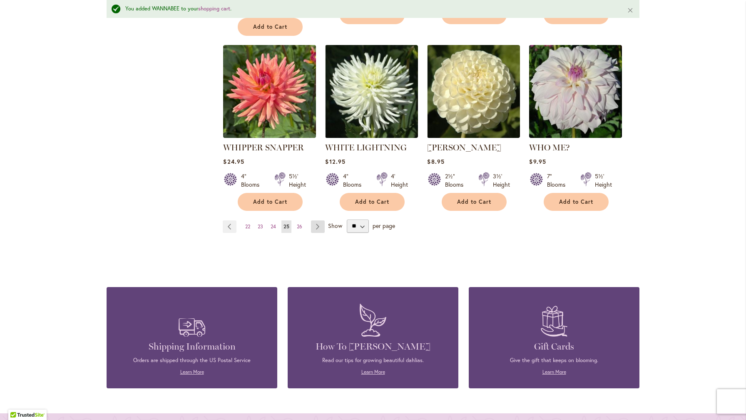
click at [319, 220] on link "Page Next" at bounding box center [318, 226] width 14 height 12
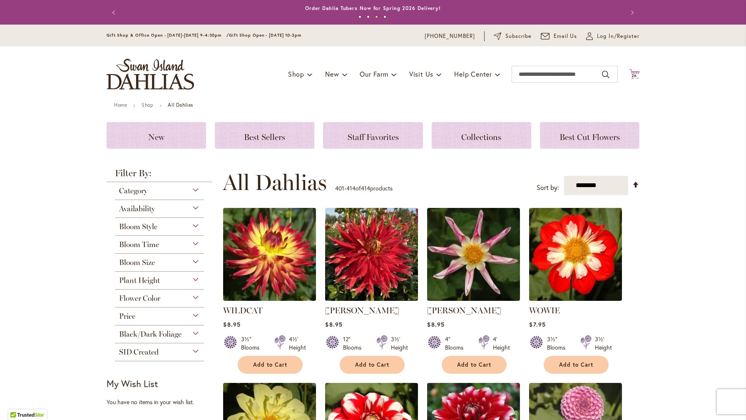
click at [635, 69] on icon "Cart .cls-1 { fill: #231f20; }" at bounding box center [634, 74] width 10 height 10
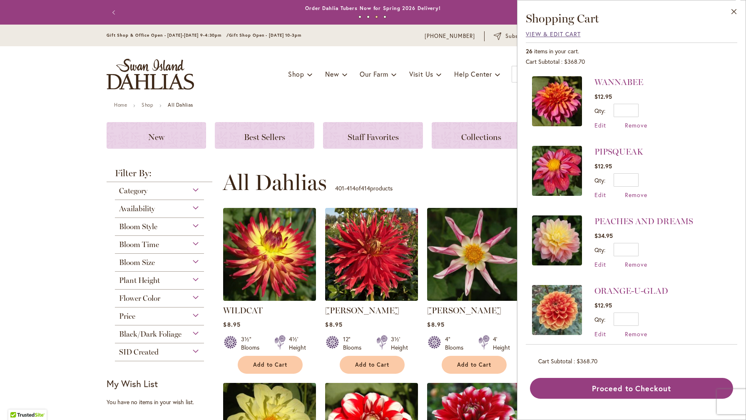
click at [556, 35] on span "View & Edit Cart" at bounding box center [553, 34] width 55 height 8
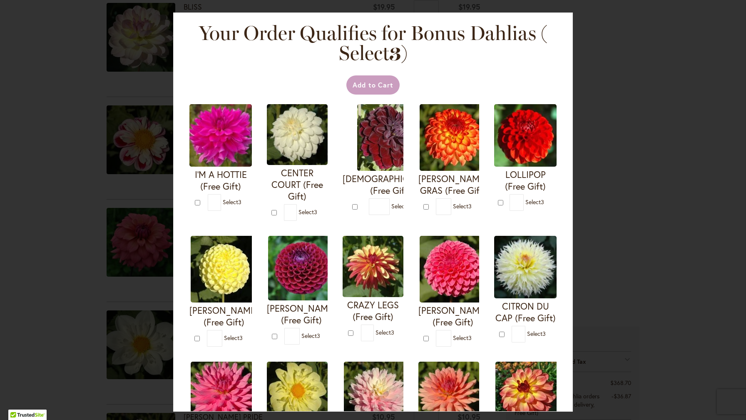
scroll to position [370, 0]
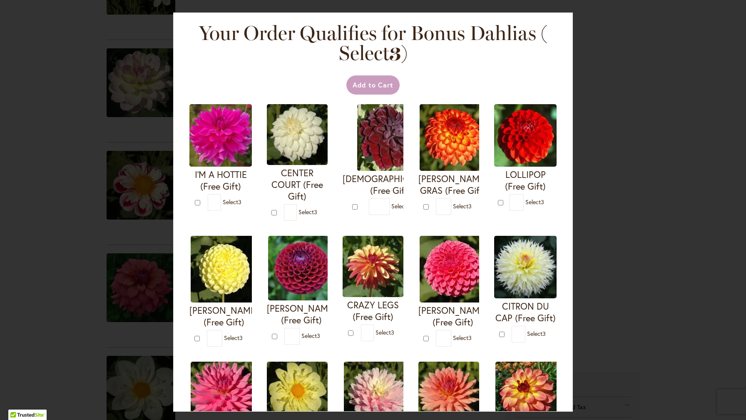
click at [645, 60] on div "Your Order Qualifies for Bonus Dahlias ( Select 3 ) Add to Cart I'M A HOTTIE (F…" at bounding box center [373, 210] width 746 height 420
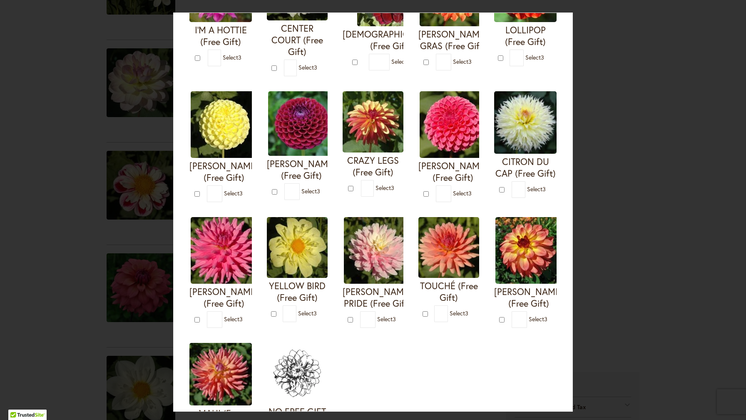
scroll to position [143, 0]
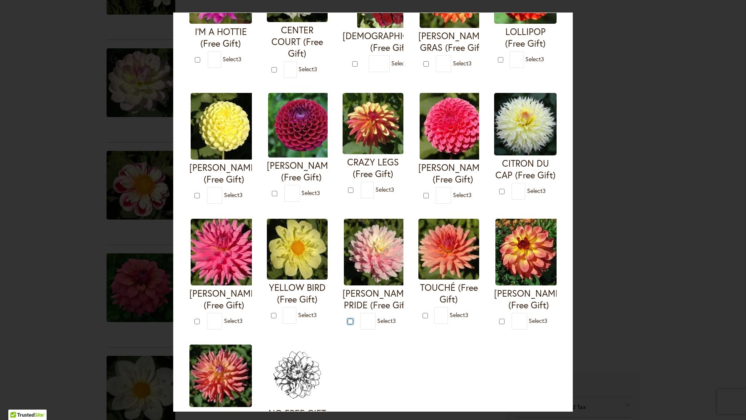
type input "*"
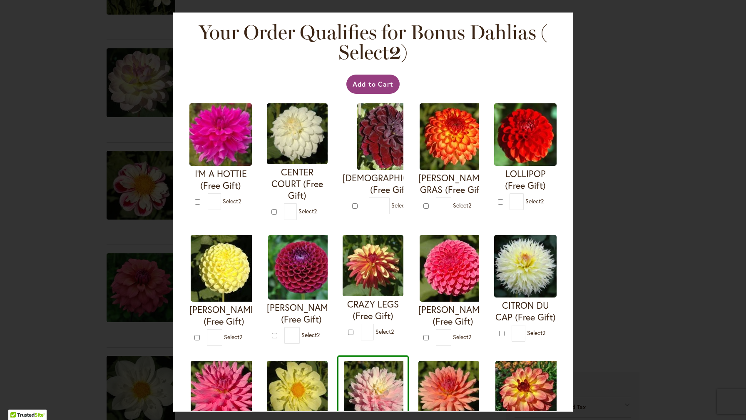
scroll to position [2, 0]
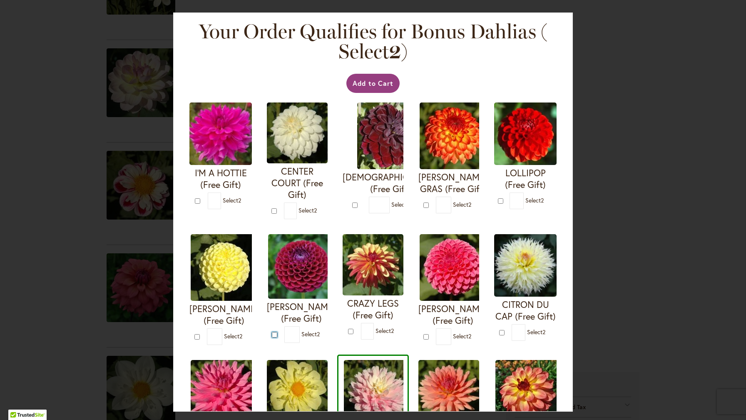
type input "*"
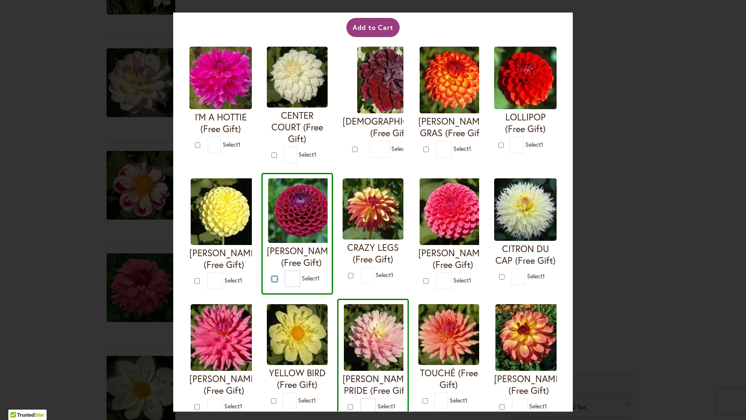
scroll to position [57, 0]
type input "*"
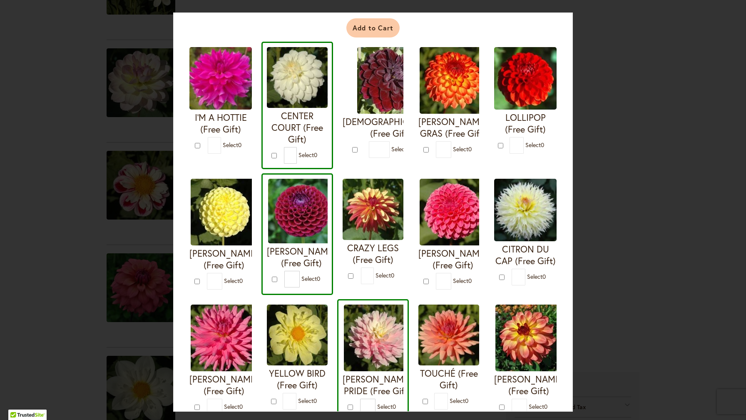
click at [366, 32] on button "Add to Cart" at bounding box center [373, 27] width 54 height 19
click at [654, 179] on div "Your Order Qualifies for Bonus Dahlias ( Select 0 ) Add to Cart I'M A HOTTIE (F…" at bounding box center [373, 210] width 746 height 420
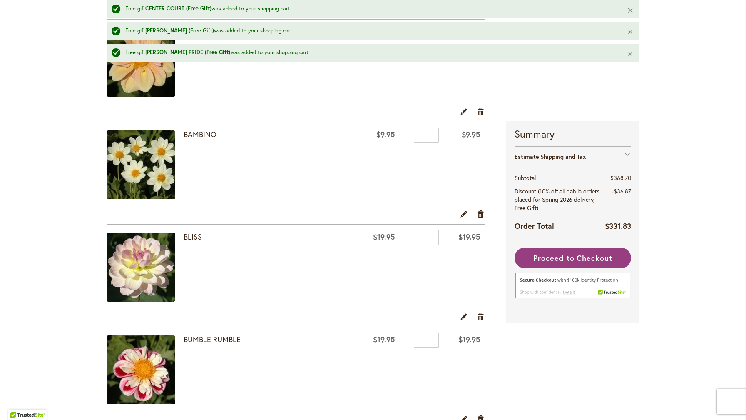
scroll to position [231, 0]
click at [481, 114] on link "Remove item" at bounding box center [481, 111] width 8 height 9
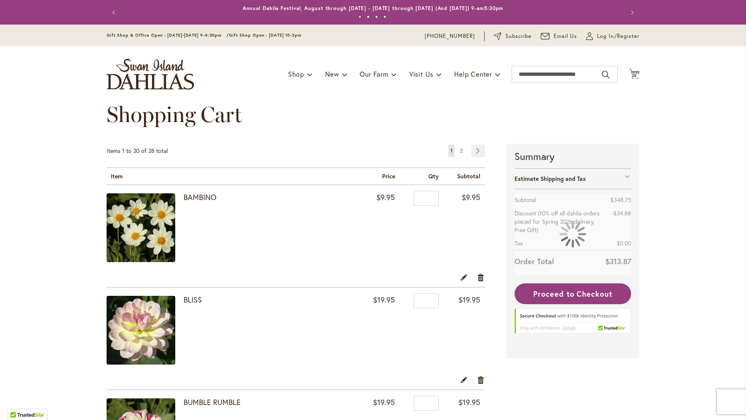
click at [478, 275] on link "Remove item" at bounding box center [481, 276] width 8 height 9
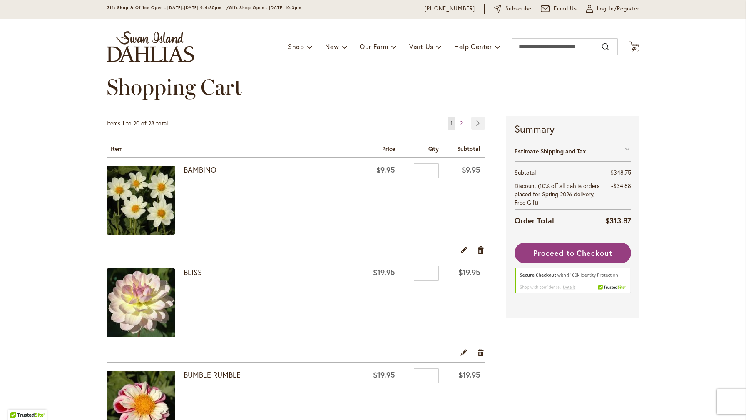
scroll to position [29, 0]
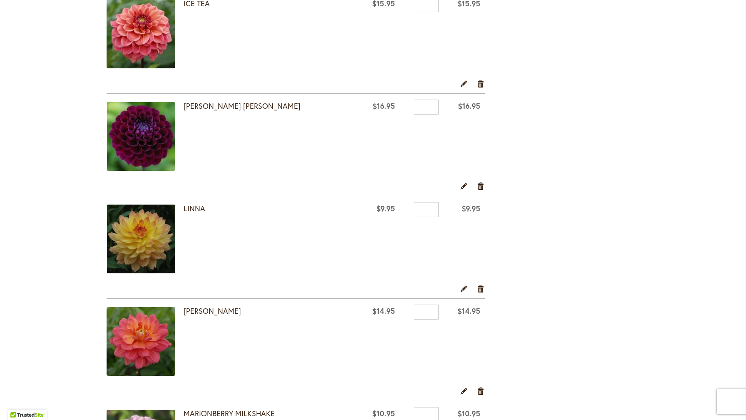
scroll to position [1524, 0]
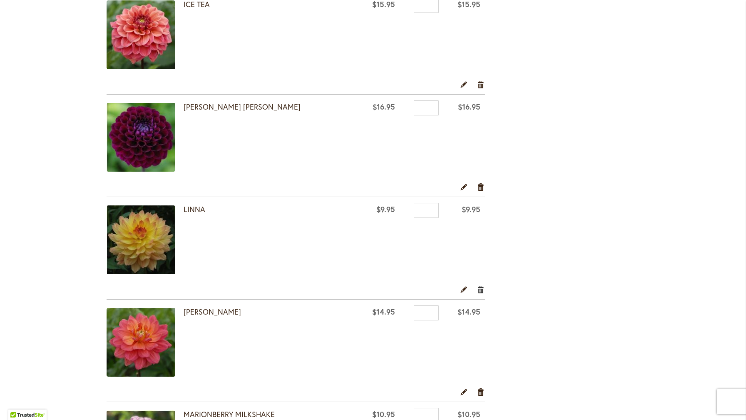
click at [484, 288] on link "Remove item" at bounding box center [481, 288] width 8 height 9
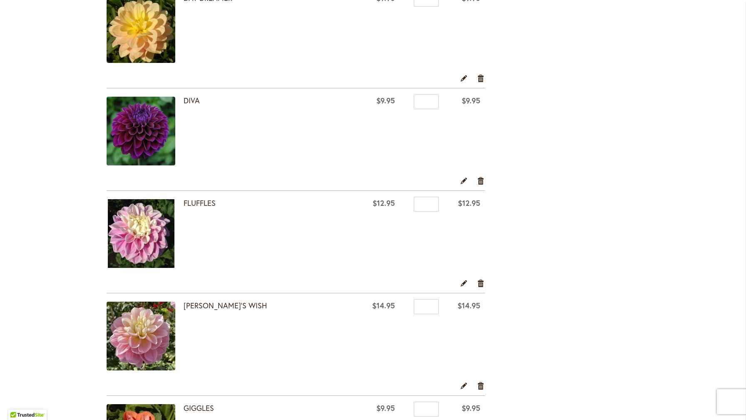
scroll to position [916, 0]
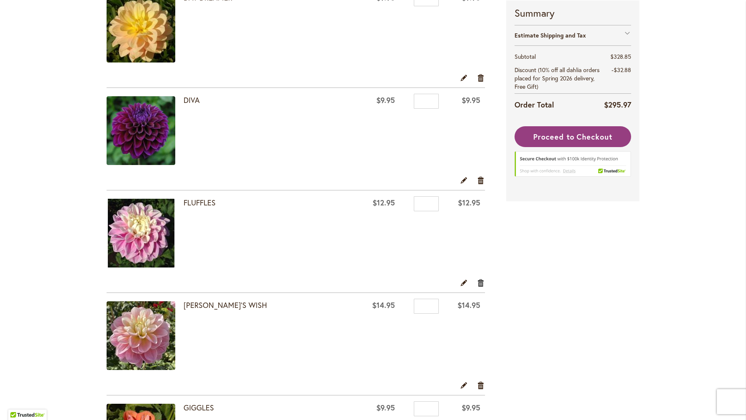
click at [480, 282] on link "Remove item" at bounding box center [481, 282] width 8 height 9
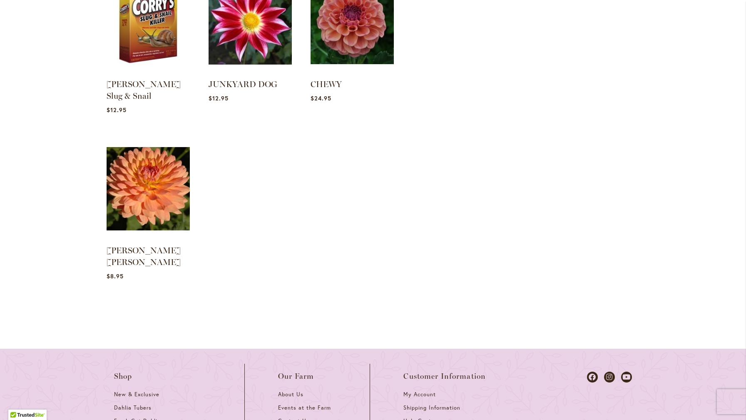
scroll to position [1706, 0]
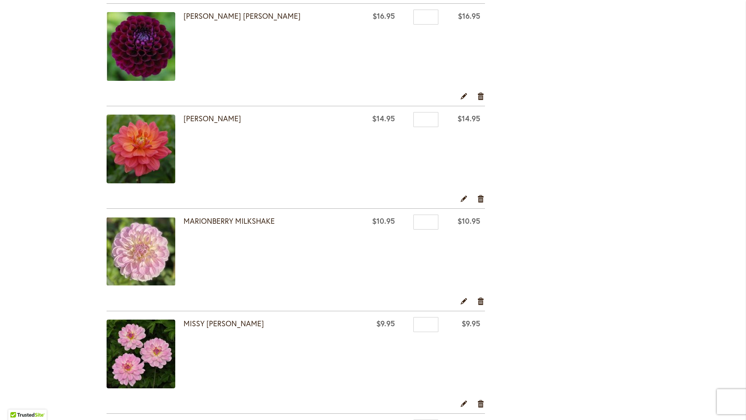
scroll to position [1594, 0]
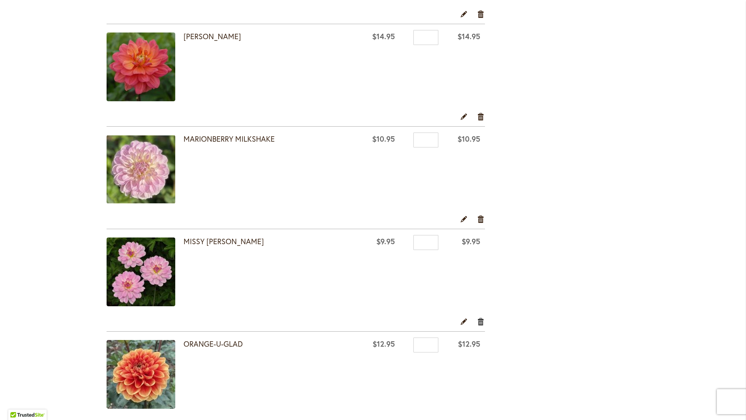
click at [481, 320] on link "Remove item" at bounding box center [481, 320] width 8 height 9
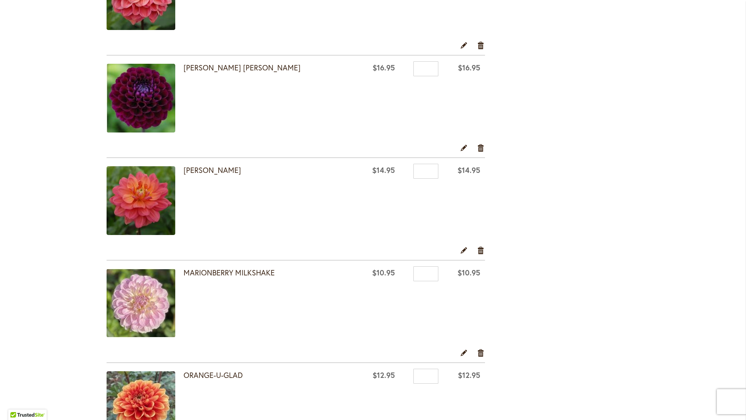
scroll to position [1459, 0]
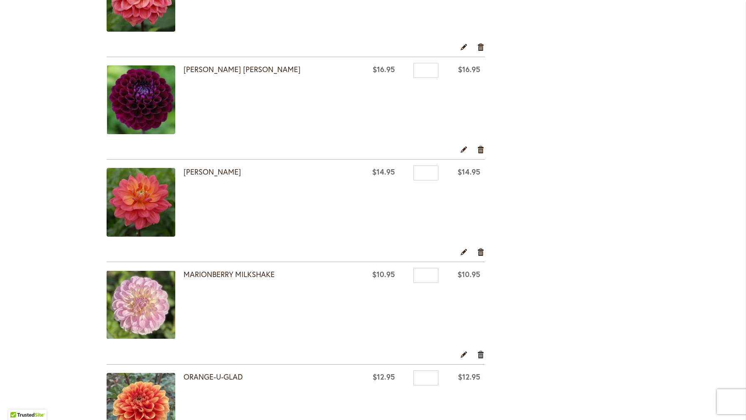
click at [482, 355] on link "Remove item" at bounding box center [481, 353] width 8 height 9
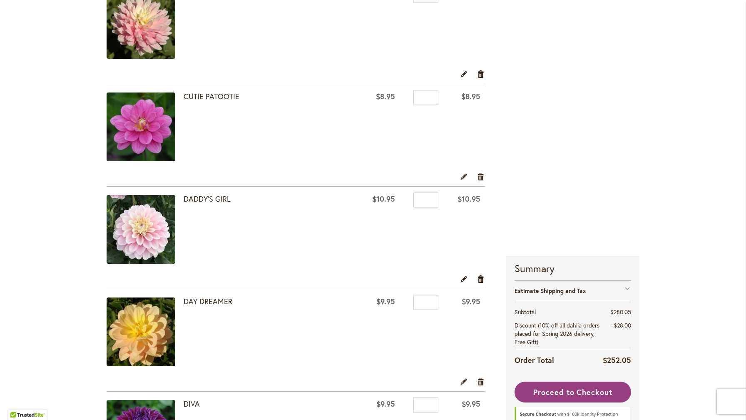
scroll to position [580, 0]
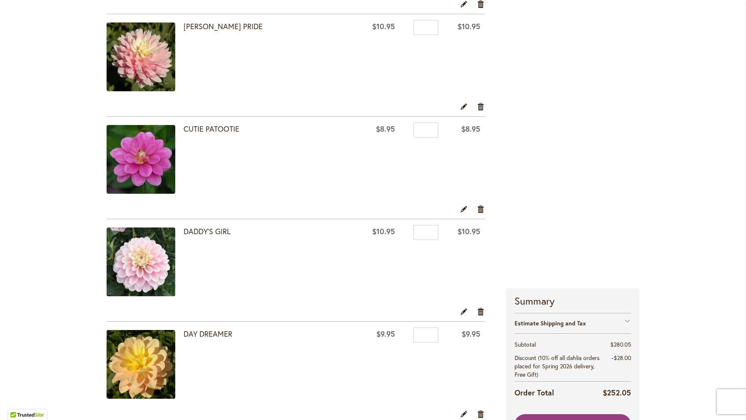
click at [480, 105] on link "Remove item" at bounding box center [481, 106] width 8 height 9
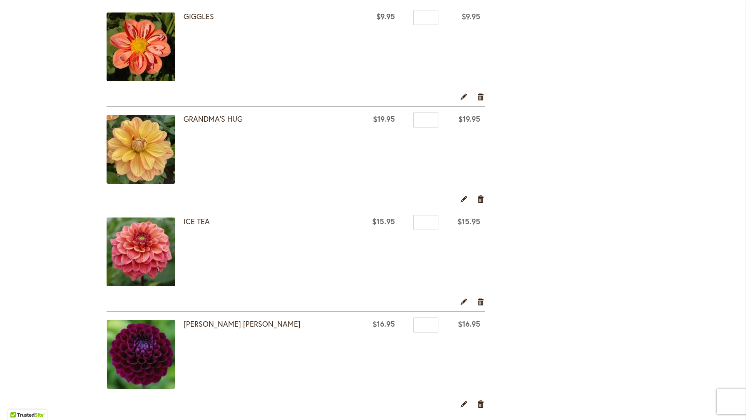
scroll to position [1095, 0]
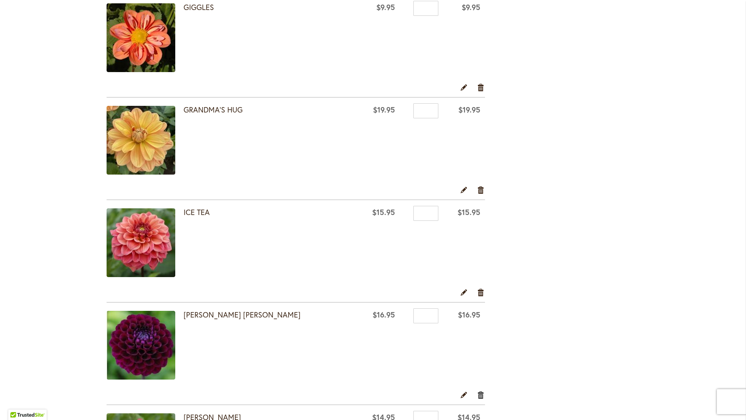
click at [480, 394] on link "Remove item" at bounding box center [481, 394] width 8 height 9
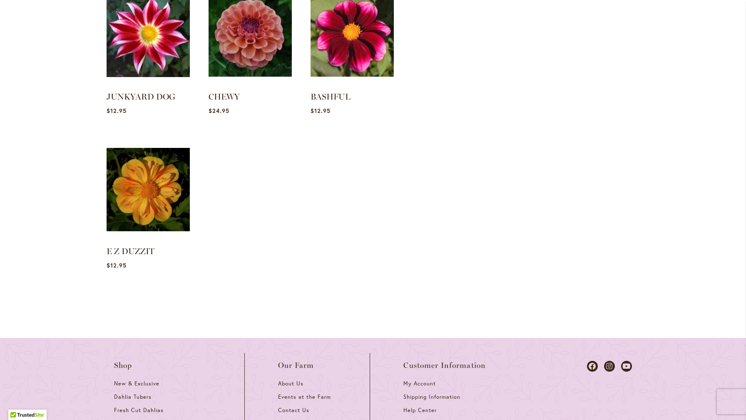
scroll to position [1612, 0]
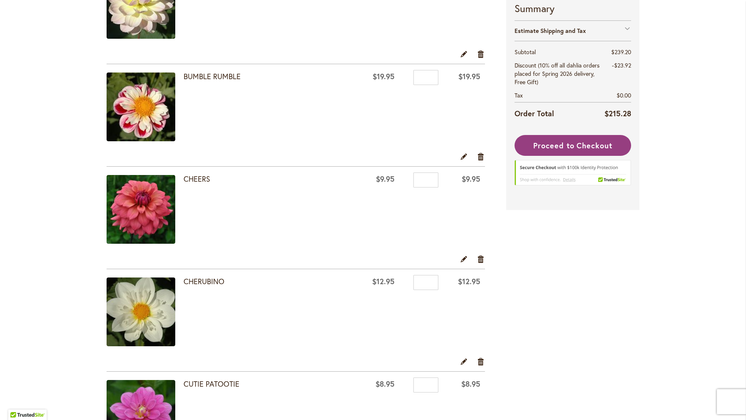
scroll to position [207, 0]
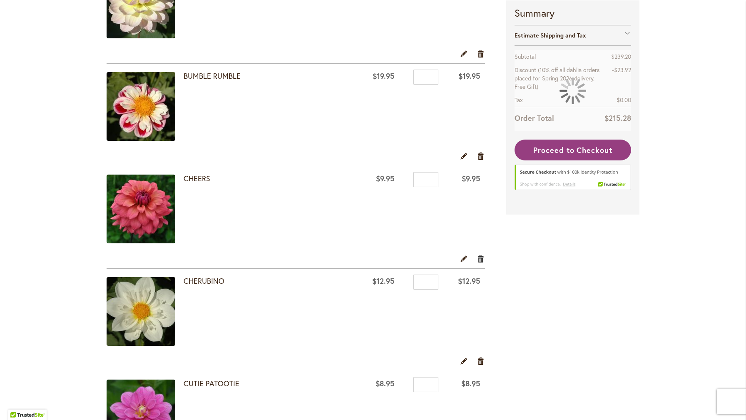
click at [479, 261] on link "Remove item" at bounding box center [481, 257] width 8 height 9
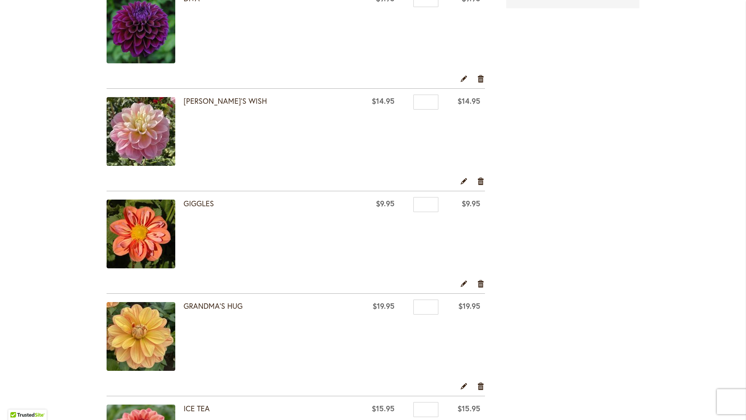
scroll to position [798, 0]
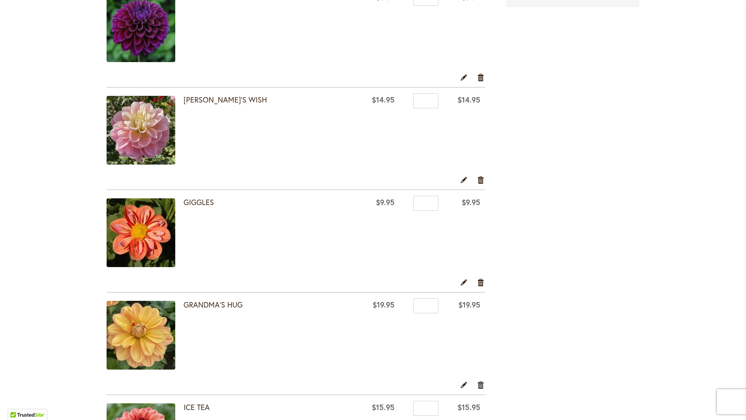
click at [481, 383] on link "Remove item" at bounding box center [481, 384] width 8 height 9
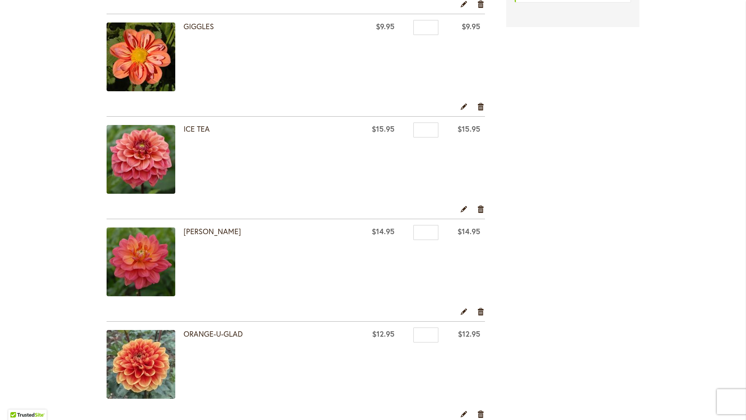
scroll to position [974, 0]
click at [480, 307] on link "Remove item" at bounding box center [481, 310] width 8 height 9
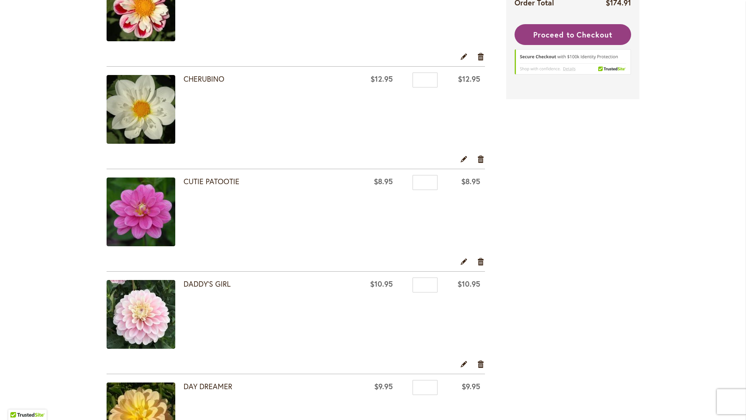
scroll to position [307, 0]
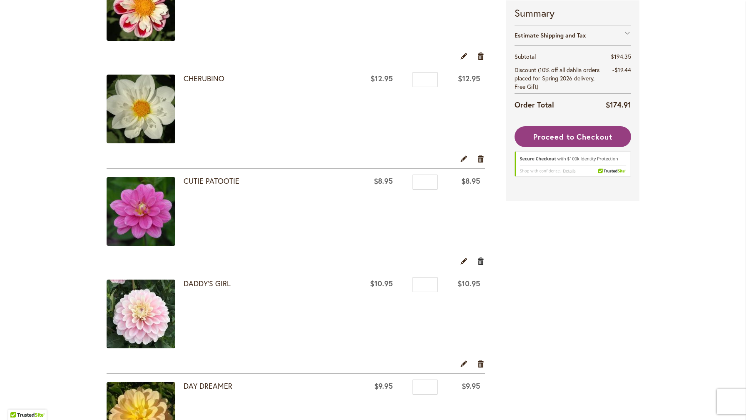
click at [481, 259] on link "Remove item" at bounding box center [481, 260] width 8 height 9
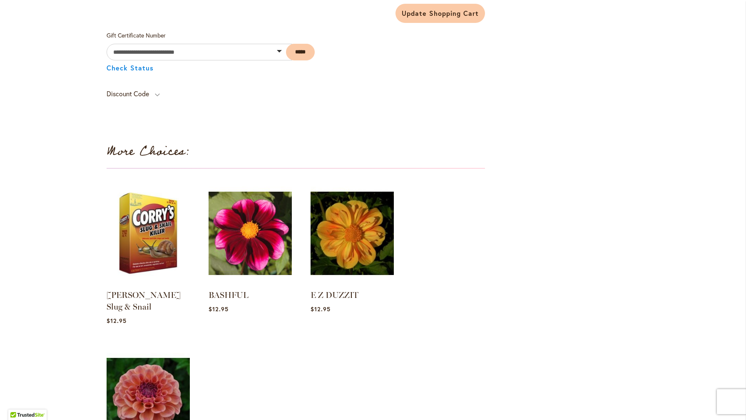
scroll to position [1014, 0]
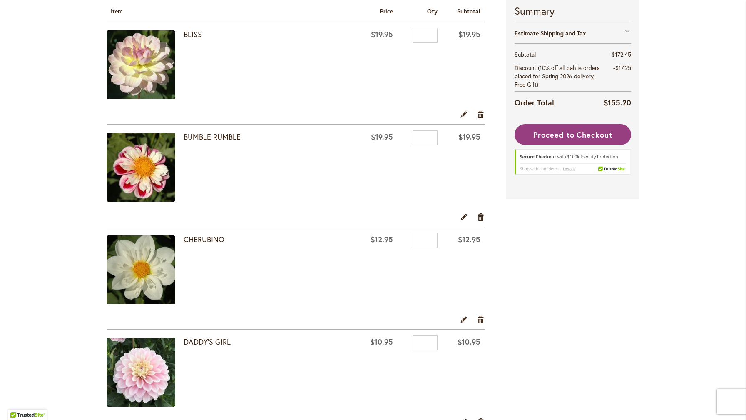
scroll to position [146, 0]
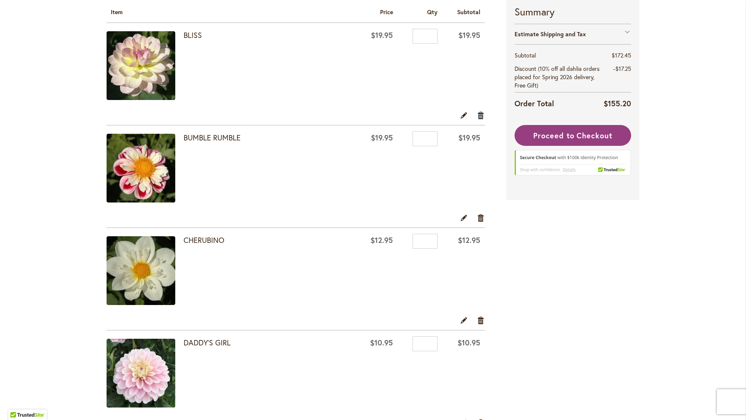
click at [478, 112] on link "Remove item" at bounding box center [481, 114] width 8 height 9
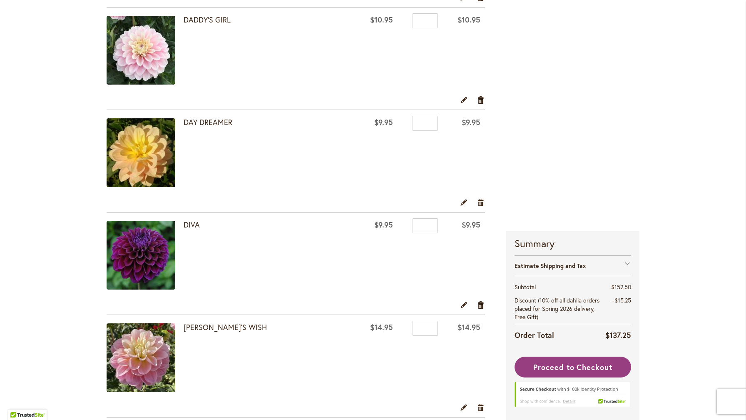
scroll to position [293, 0]
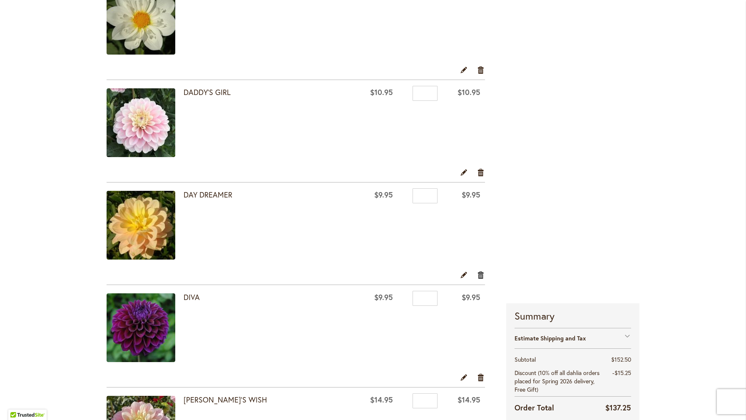
click at [482, 273] on link "Remove item" at bounding box center [481, 274] width 8 height 9
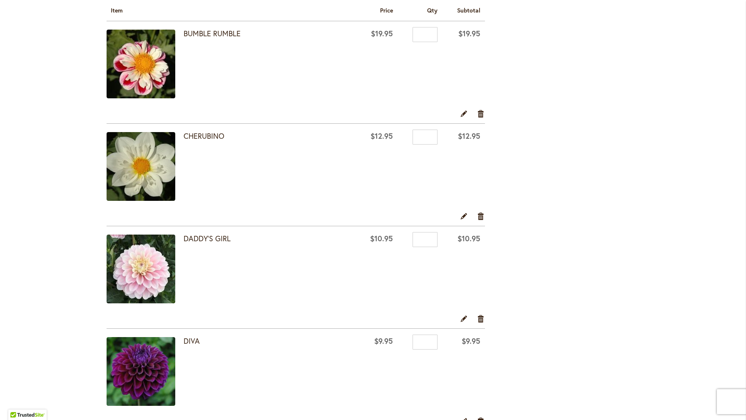
scroll to position [148, 0]
click at [483, 111] on link "Remove item" at bounding box center [481, 112] width 8 height 9
